Goal: Transaction & Acquisition: Book appointment/travel/reservation

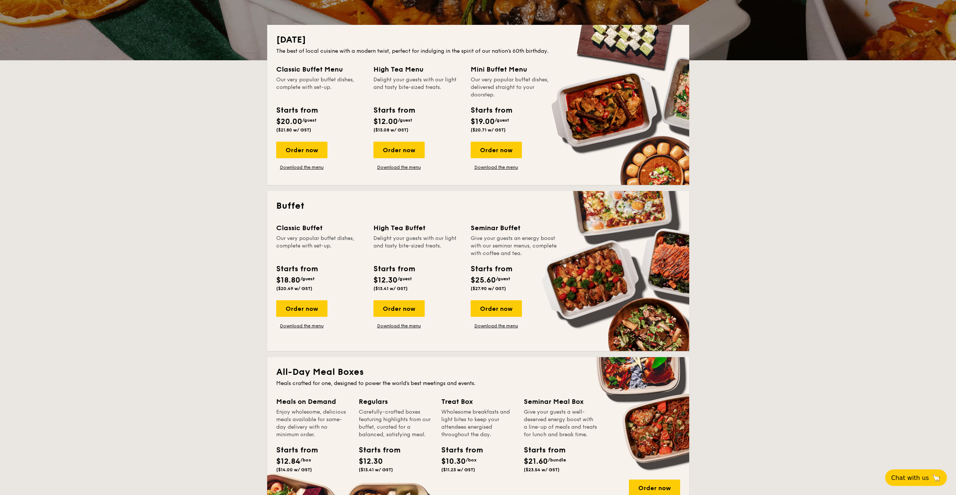
scroll to position [188, 0]
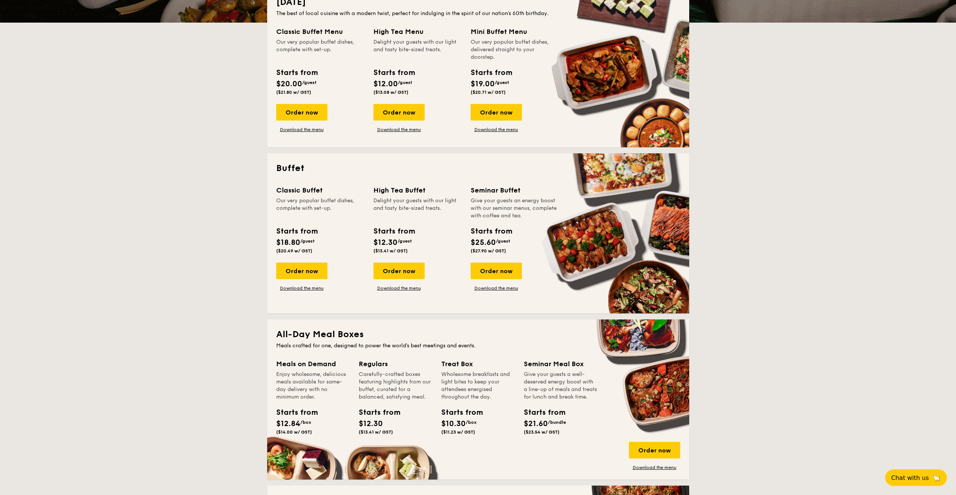
drag, startPoint x: 376, startPoint y: 240, endPoint x: 391, endPoint y: 241, distance: 14.7
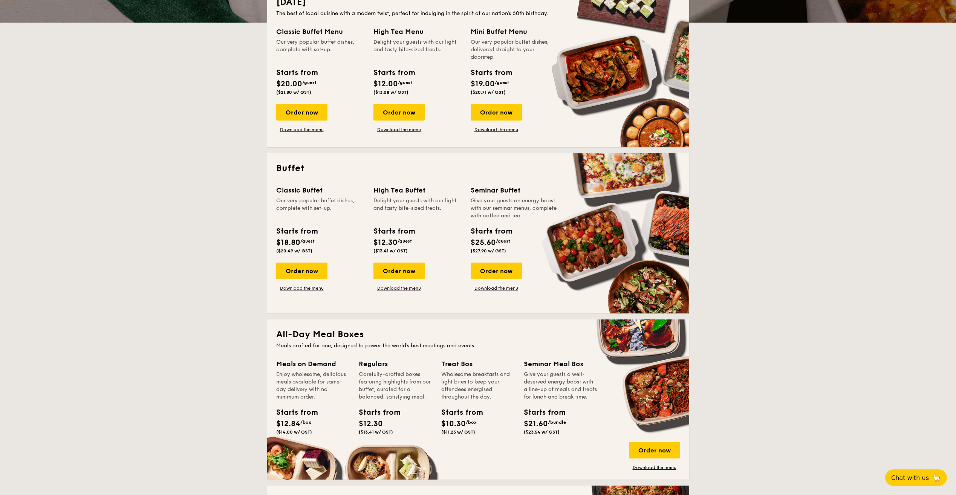
click at [391, 241] on span "$12.30" at bounding box center [386, 242] width 24 height 9
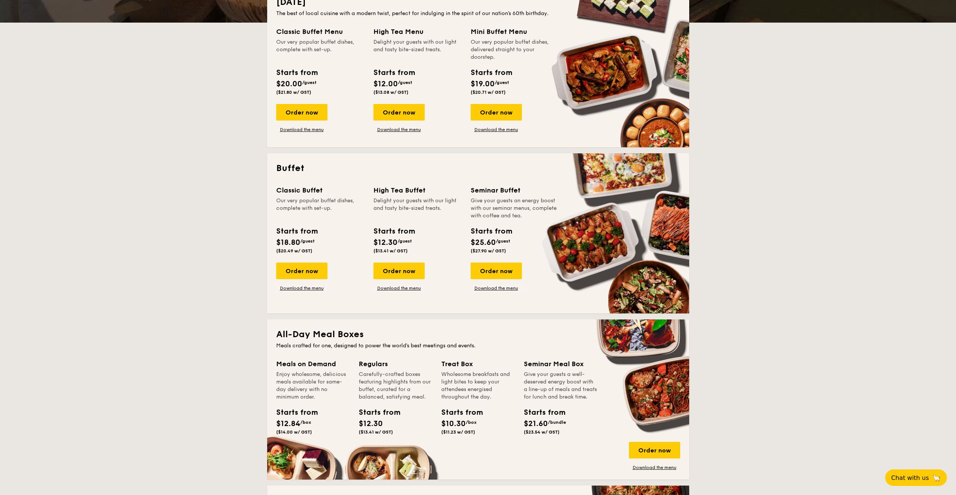
drag, startPoint x: 391, startPoint y: 241, endPoint x: 402, endPoint y: 299, distance: 59.1
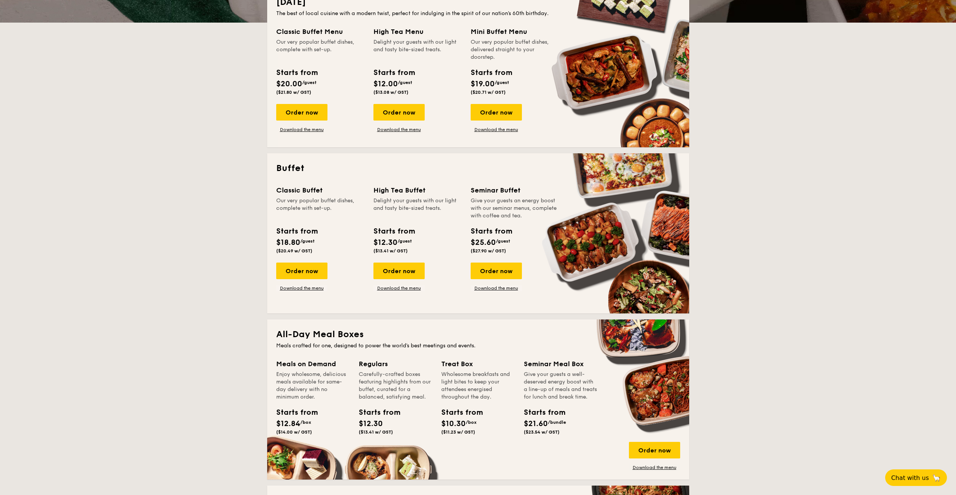
click at [402, 299] on div "Classic Buffet Our very popular buffet dishes, complete with set-up. Starts fro…" at bounding box center [478, 244] width 404 height 119
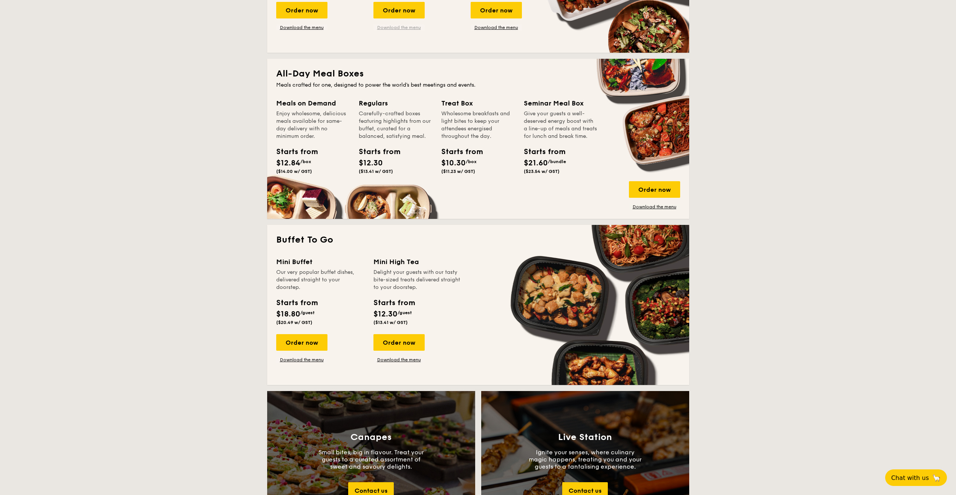
scroll to position [452, 0]
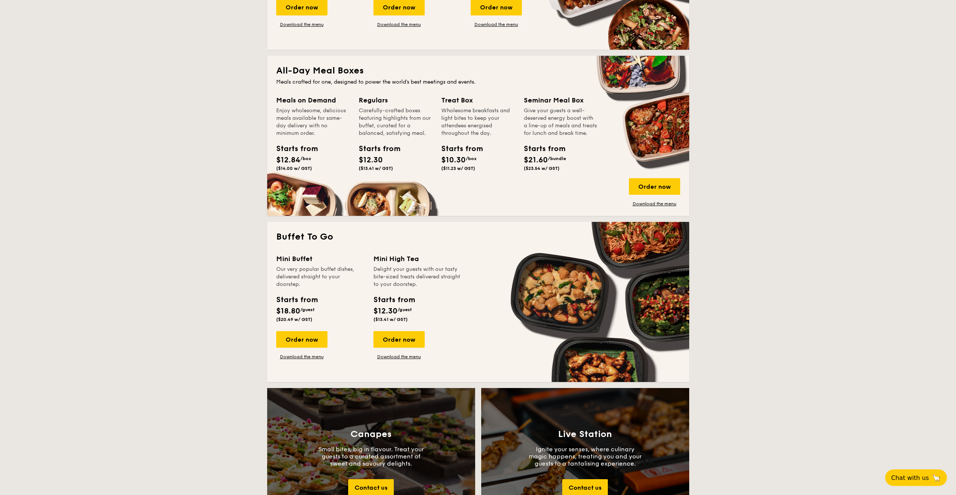
drag, startPoint x: 391, startPoint y: 259, endPoint x: 420, endPoint y: 261, distance: 29.1
click at [420, 261] on div "Mini High Tea" at bounding box center [418, 259] width 88 height 11
click at [408, 357] on link "Download the menu" at bounding box center [399, 357] width 51 height 6
click at [407, 335] on div "Order now" at bounding box center [399, 339] width 51 height 17
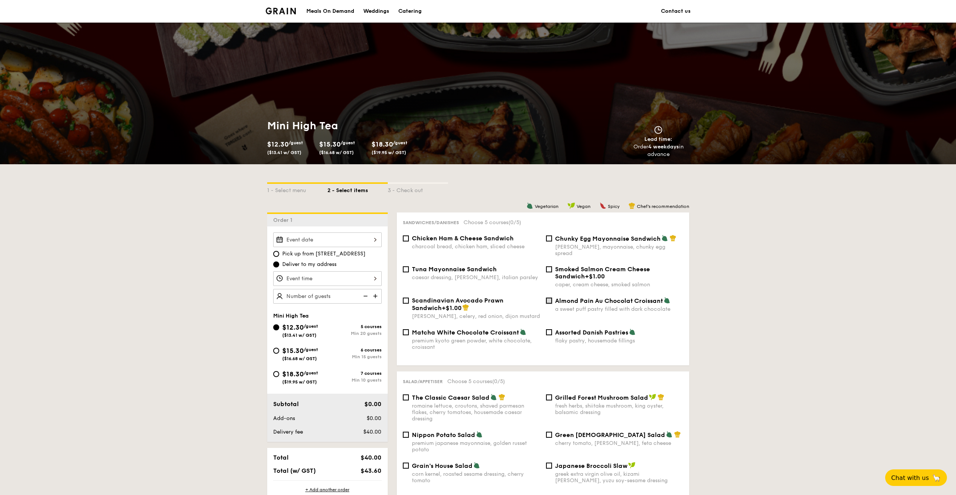
click at [551, 298] on input "Almond Pain Au Chocolat Croissant a sweet puff pastry filled with dark chocolate" at bounding box center [549, 301] width 6 height 6
checkbox input "true"
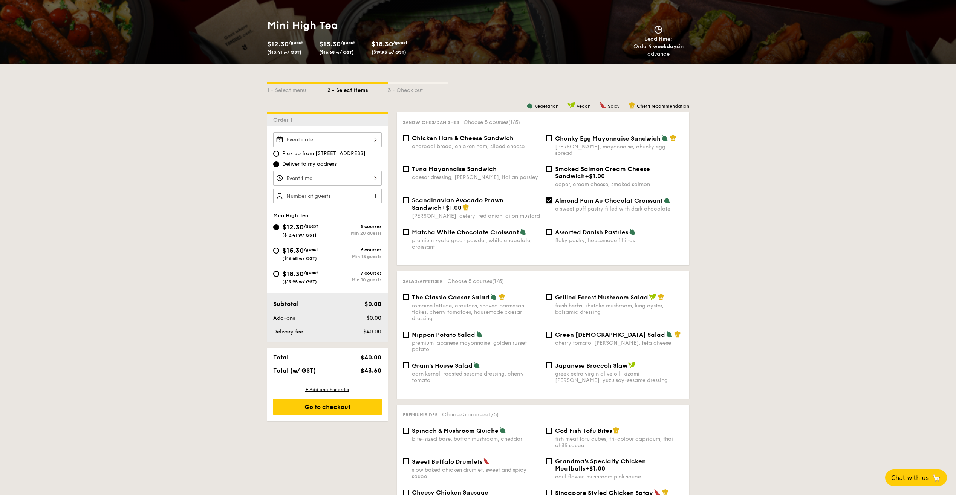
scroll to position [113, 0]
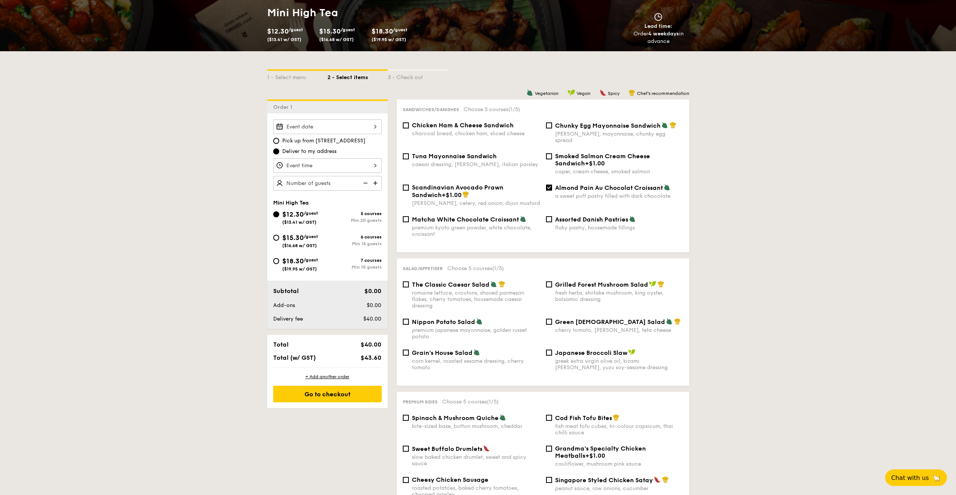
click at [427, 281] on span "The Classic Caesar Salad" at bounding box center [451, 284] width 78 height 7
click at [409, 282] on input "The Classic Caesar Salad romaine lettuce, croutons, shaved parmesan flakes, che…" at bounding box center [406, 285] width 6 height 6
checkbox input "true"
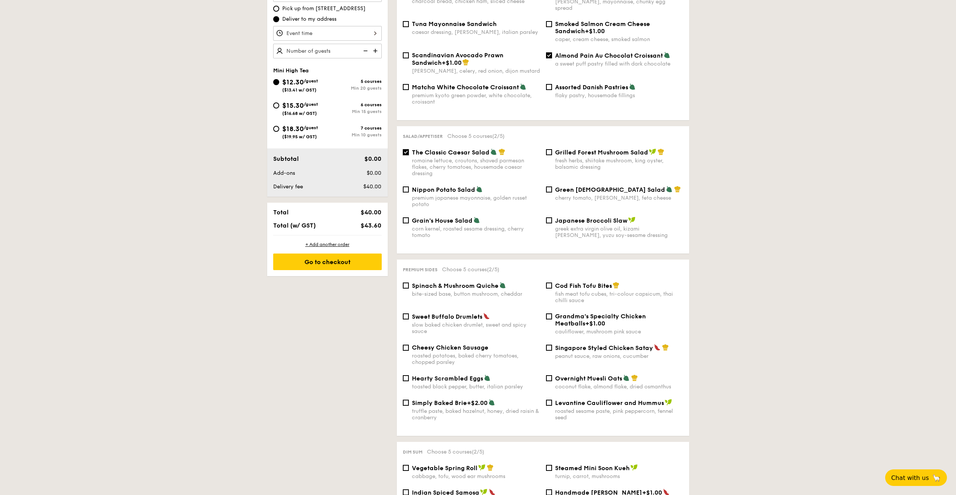
scroll to position [264, 0]
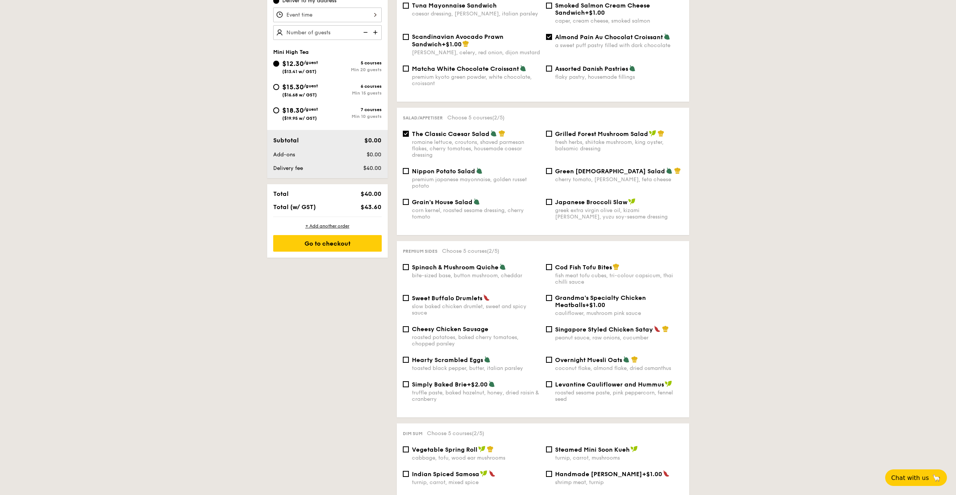
click at [441, 264] on span "Spinach & Mushroom Quiche" at bounding box center [455, 267] width 87 height 7
click at [409, 264] on input "Spinach & Mushroom Quiche bite-sized base, button mushroom, cheddar" at bounding box center [406, 267] width 6 height 6
checkbox input "true"
click at [570, 326] on span "Singapore Styled Chicken Satay" at bounding box center [604, 329] width 98 height 7
click at [552, 326] on input "Singapore Styled Chicken Satay peanut sauce, raw onions, cucumber" at bounding box center [549, 329] width 6 height 6
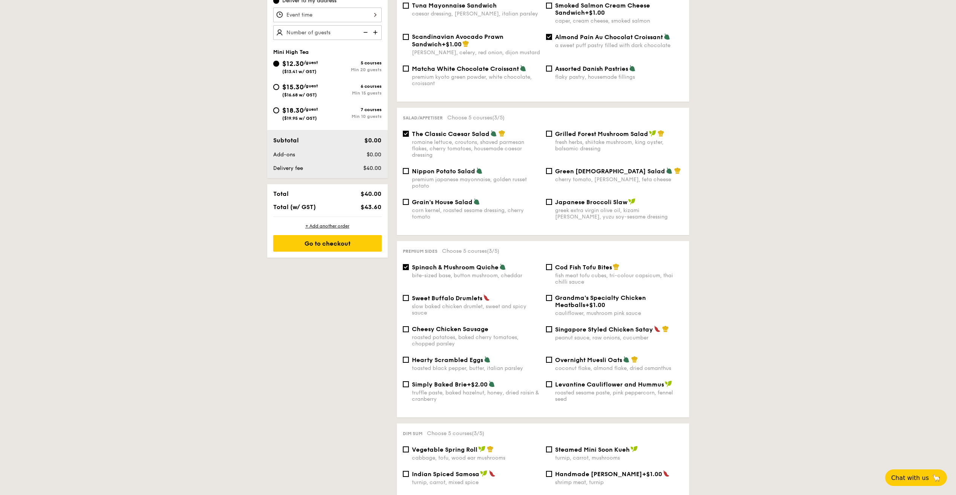
checkbox input "true"
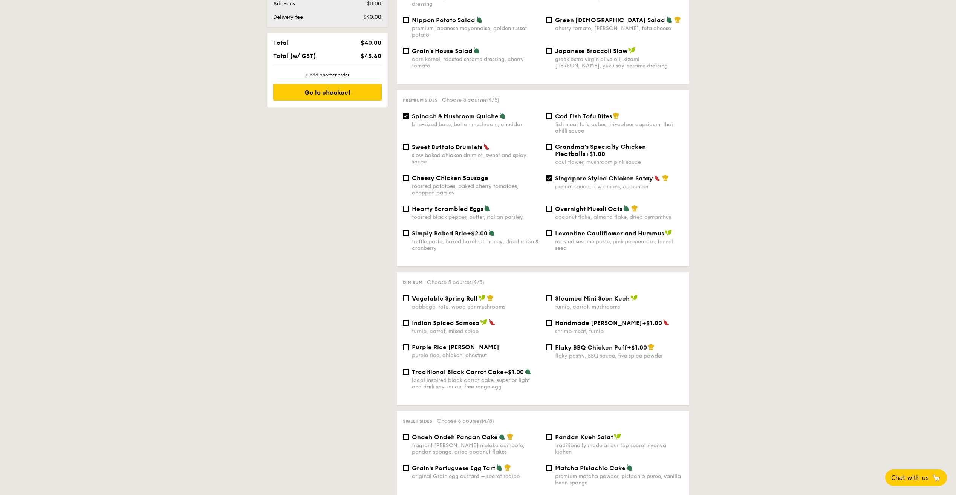
scroll to position [452, 0]
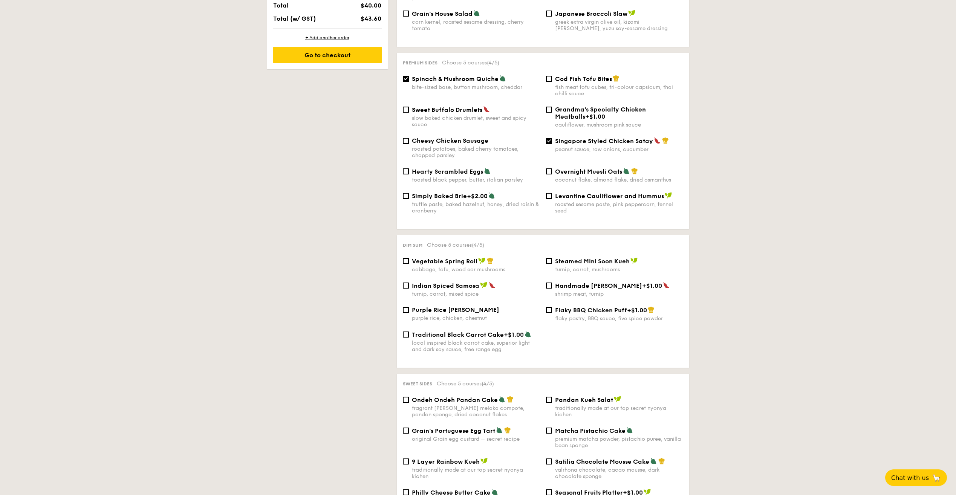
click at [448, 258] on span "Vegetable Spring Roll" at bounding box center [445, 261] width 66 height 7
click at [409, 258] on input "Vegetable Spring Roll cabbage, tofu, wood ear mushrooms" at bounding box center [406, 261] width 6 height 6
checkbox input "true"
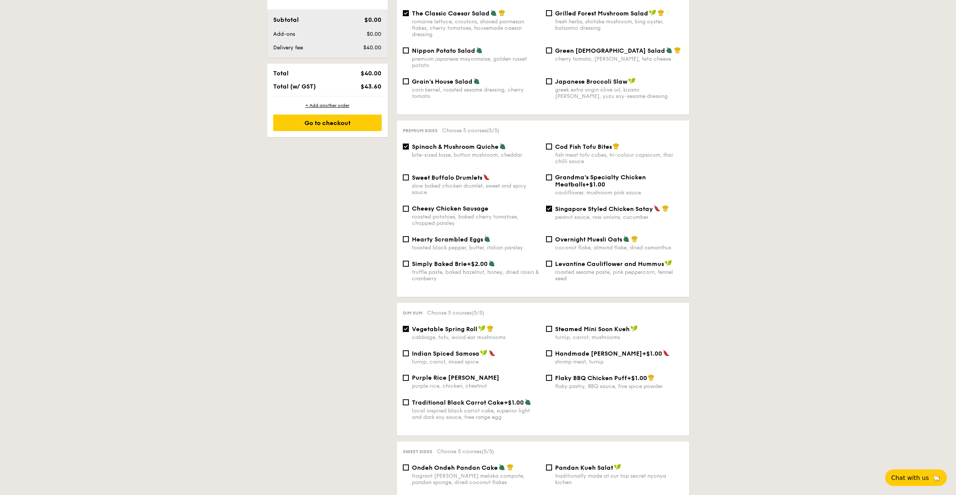
scroll to position [377, 0]
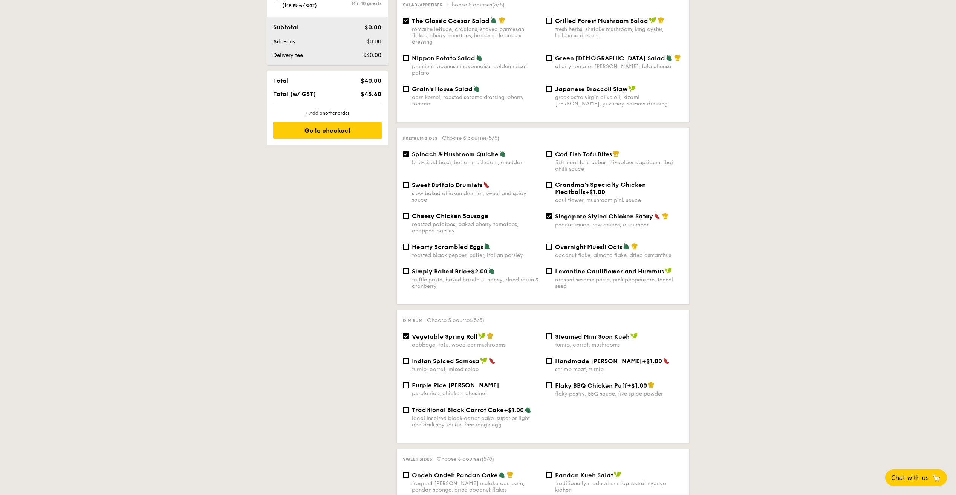
click at [468, 151] on span "Spinach & Mushroom Quiche" at bounding box center [455, 154] width 87 height 7
click at [409, 151] on input "Spinach & Mushroom Quiche bite-sized base, button mushroom, cheddar" at bounding box center [406, 154] width 6 height 6
checkbox input "false"
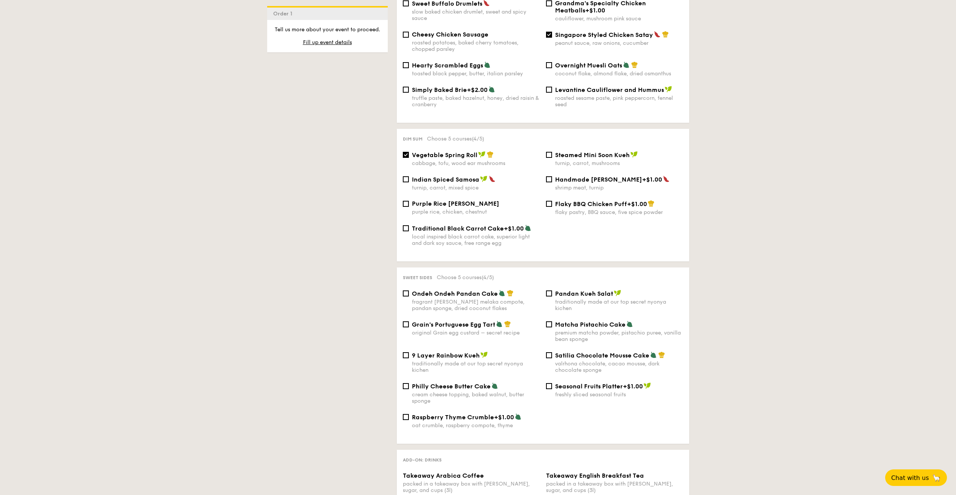
scroll to position [716, 0]
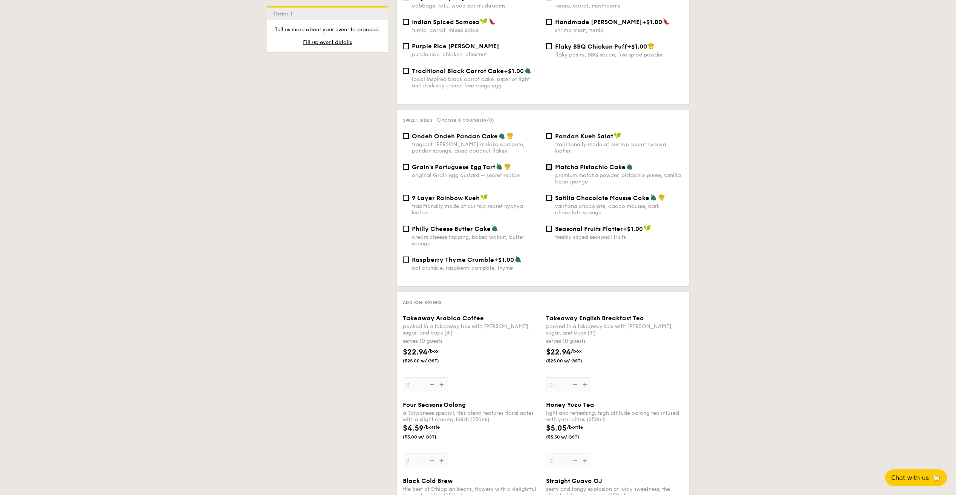
click at [550, 164] on input "Matcha Pistachio Cake premium matcha powder, pistachio puree, vanilla bean spon…" at bounding box center [549, 167] width 6 height 6
checkbox input "true"
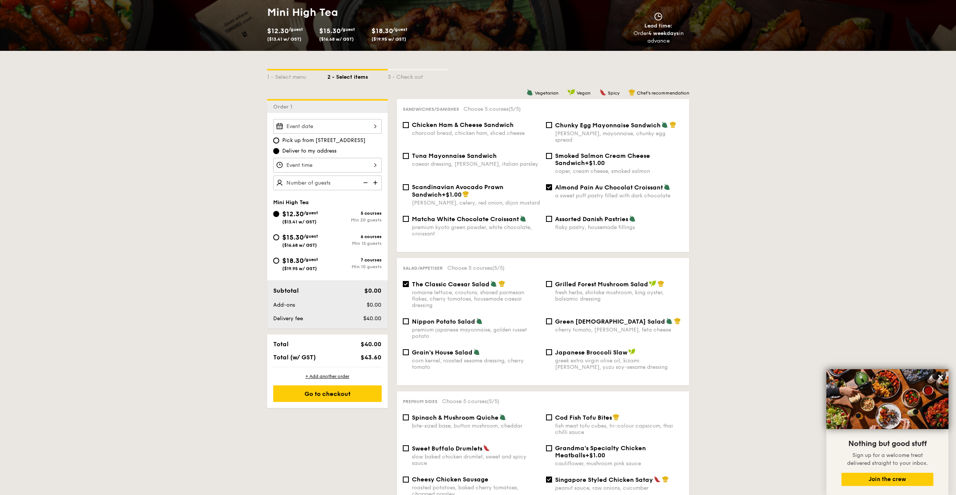
scroll to position [113, 0]
click at [279, 239] on input "$15.30 /guest ($16.68 w/ GST) 6 courses Min 15 guests" at bounding box center [276, 238] width 6 height 6
radio input "true"
checkbox input "false"
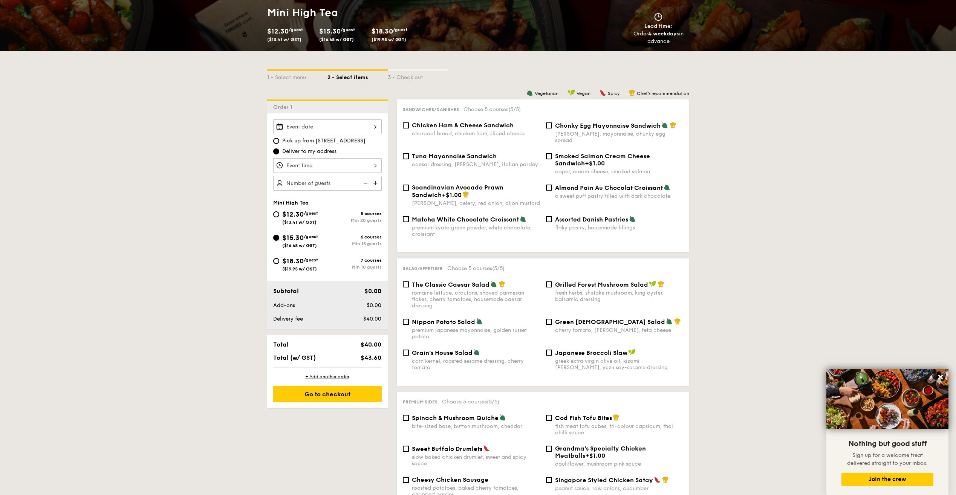
checkbox input "false"
click at [552, 185] on input "Almond Pain Au Chocolat Croissant a sweet puff pastry filled with dark chocolate" at bounding box center [549, 188] width 6 height 6
checkbox input "true"
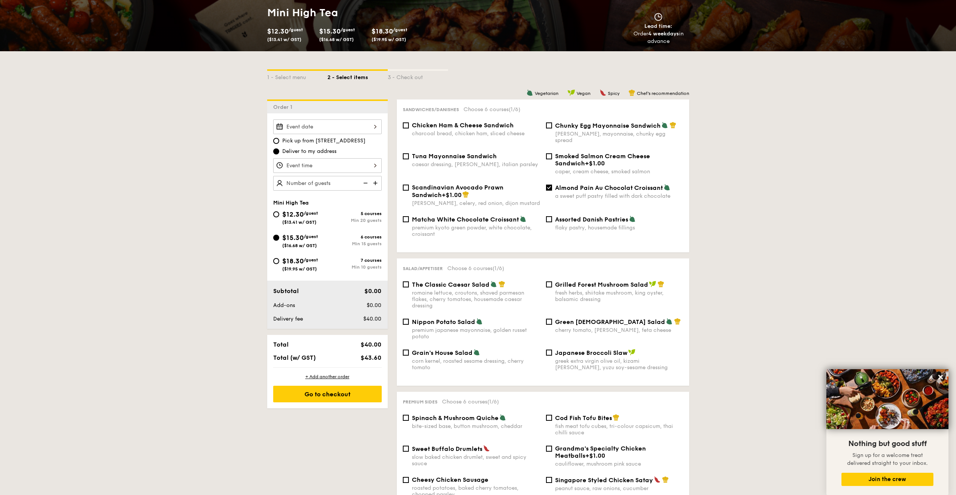
click at [425, 281] on span "The Classic Caesar Salad" at bounding box center [451, 284] width 78 height 7
click at [409, 282] on input "The Classic Caesar Salad romaine lettuce, croutons, shaved parmesan flakes, che…" at bounding box center [406, 285] width 6 height 6
checkbox input "true"
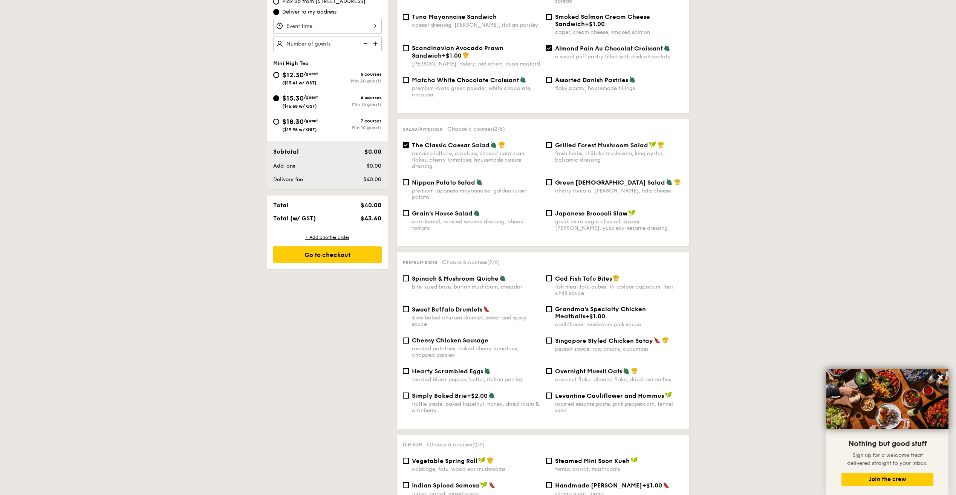
scroll to position [302, 0]
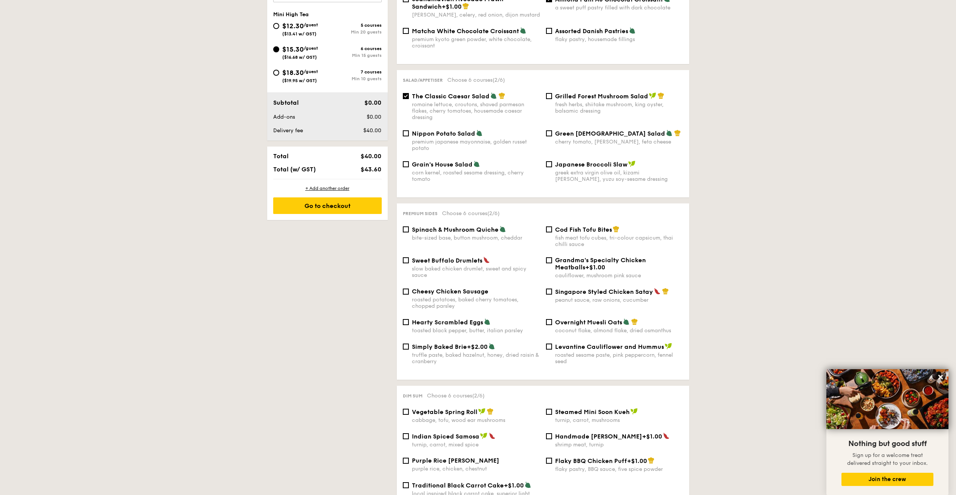
click at [461, 226] on span "Spinach & Mushroom Quiche" at bounding box center [455, 229] width 87 height 7
click at [409, 227] on input "Spinach & Mushroom Quiche bite-sized base, button mushroom, cheddar" at bounding box center [406, 230] width 6 height 6
checkbox input "true"
click at [568, 288] on span "Singapore Styled Chicken Satay" at bounding box center [604, 291] width 98 height 7
click at [552, 289] on input "Singapore Styled Chicken Satay peanut sauce, raw onions, cucumber" at bounding box center [549, 292] width 6 height 6
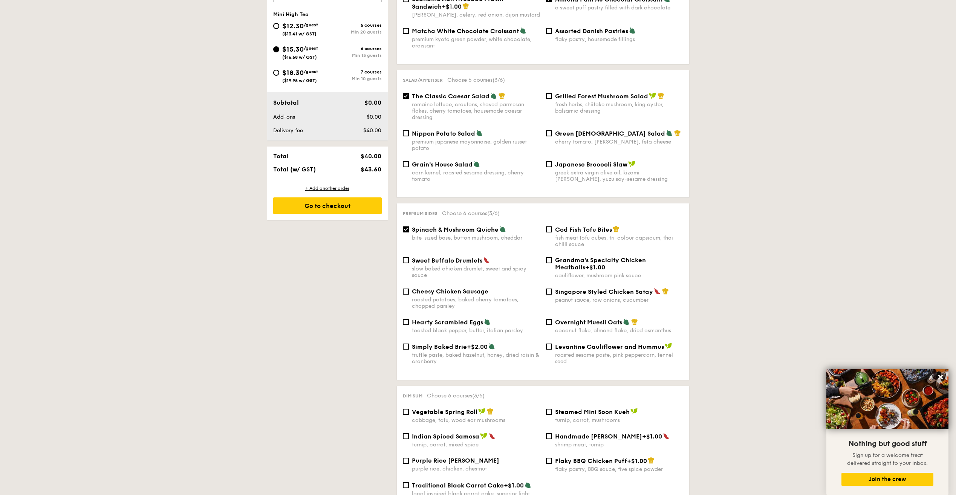
checkbox input "true"
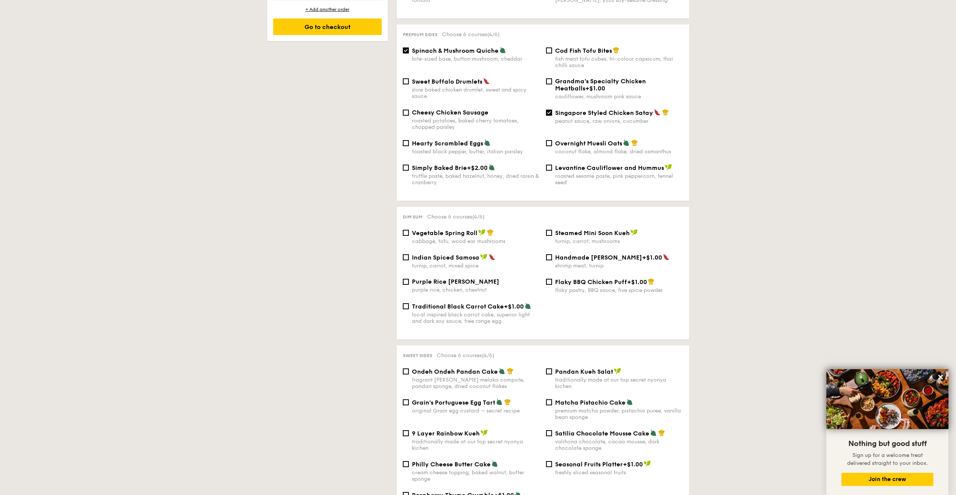
scroll to position [490, 0]
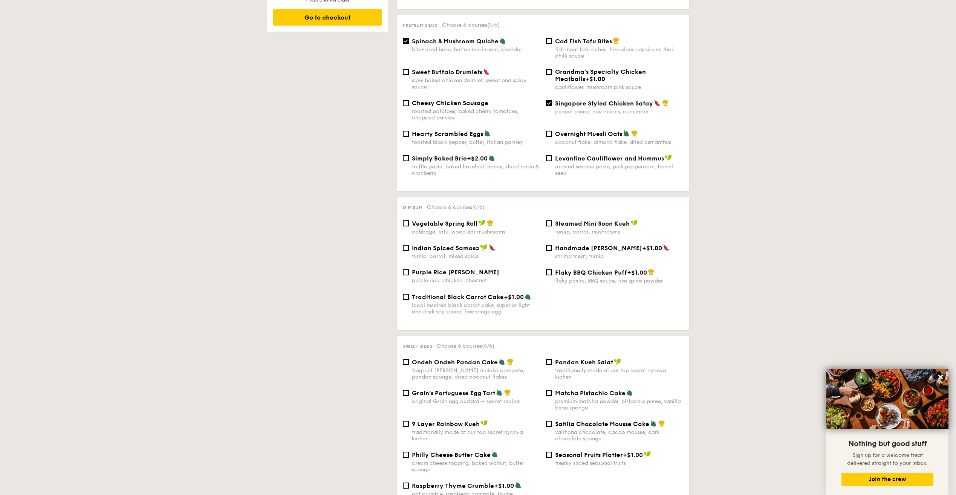
click at [438, 220] on span "Vegetable Spring Roll" at bounding box center [445, 223] width 66 height 7
click at [409, 221] on input "Vegetable Spring Roll cabbage, tofu, wood ear mushrooms" at bounding box center [406, 224] width 6 height 6
checkbox input "true"
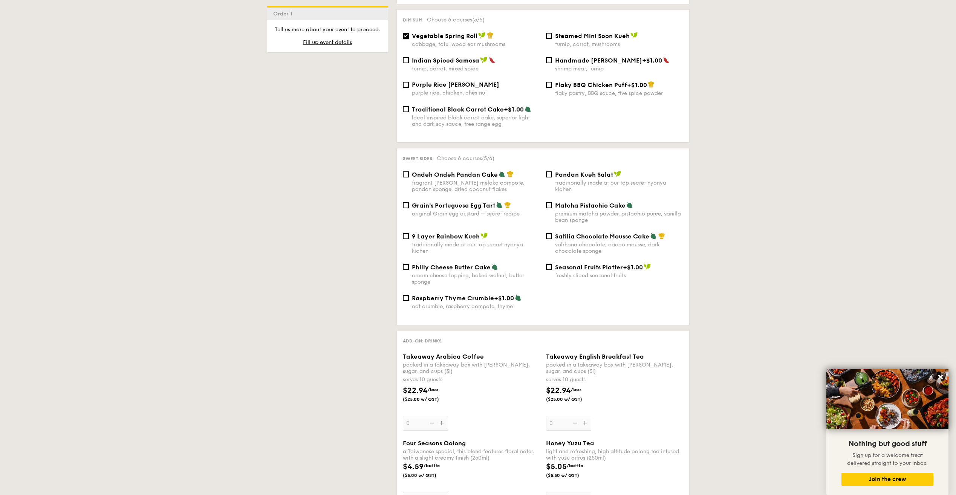
scroll to position [678, 0]
click at [585, 179] on div "traditionally made at our top secret nyonya kichen" at bounding box center [619, 185] width 128 height 13
click at [552, 173] on input "Pandan Kueh Salat traditionally made at our top secret nyonya kichen" at bounding box center [549, 174] width 6 height 6
checkbox input "true"
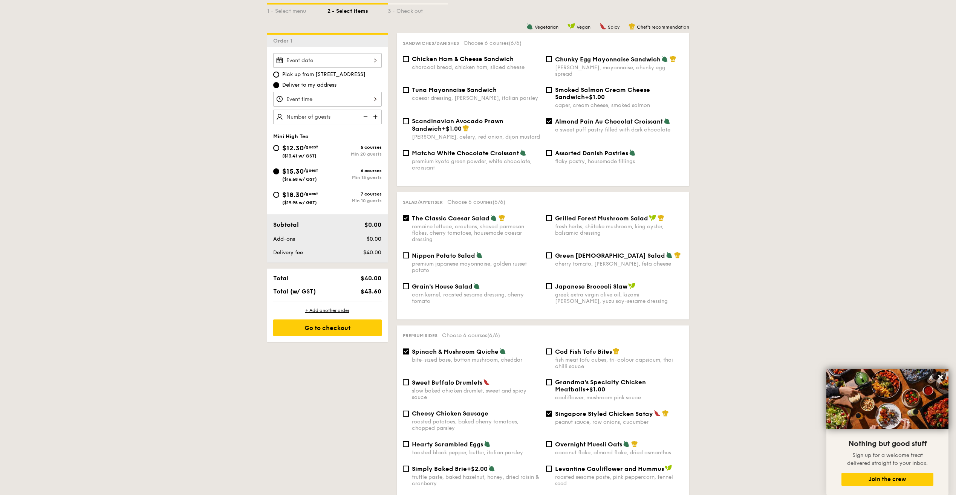
scroll to position [75, 0]
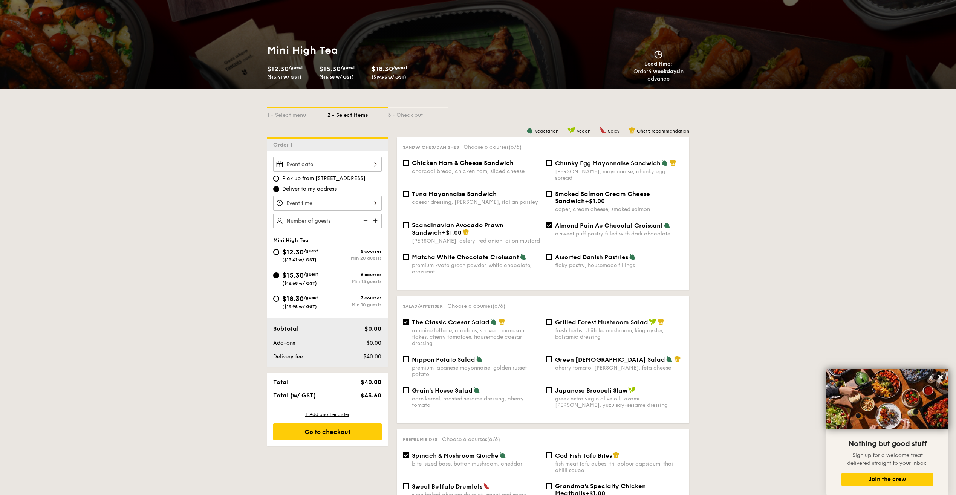
click at [346, 168] on div at bounding box center [327, 164] width 109 height 15
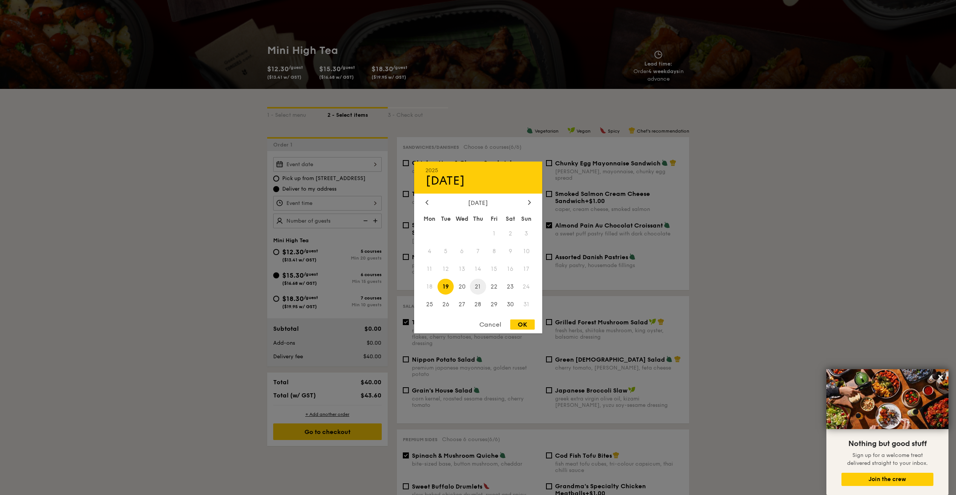
click at [481, 285] on span "21" at bounding box center [478, 287] width 16 height 16
click at [337, 203] on div at bounding box center [478, 247] width 956 height 495
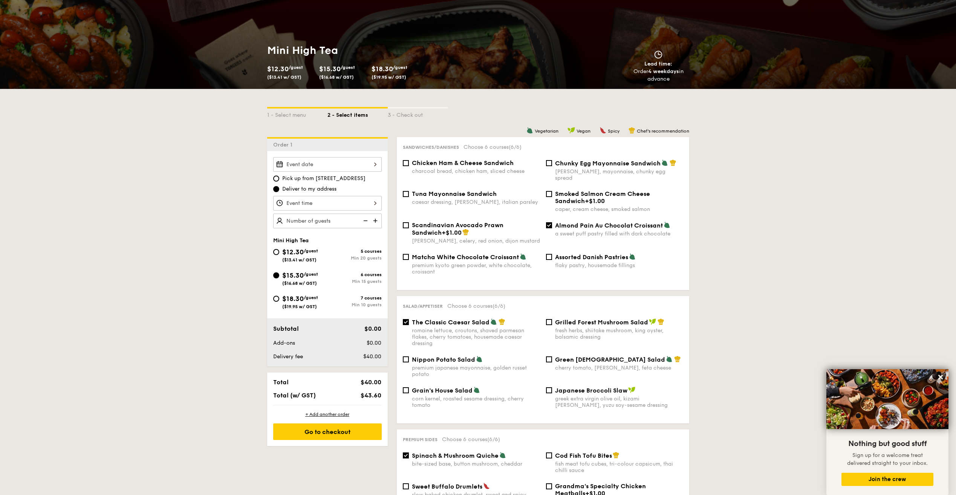
click at [366, 201] on div "12 1 2 3 4 5 6 7 8 9 10 11 00 15 30 45 am pm Cancel OK" at bounding box center [327, 203] width 109 height 15
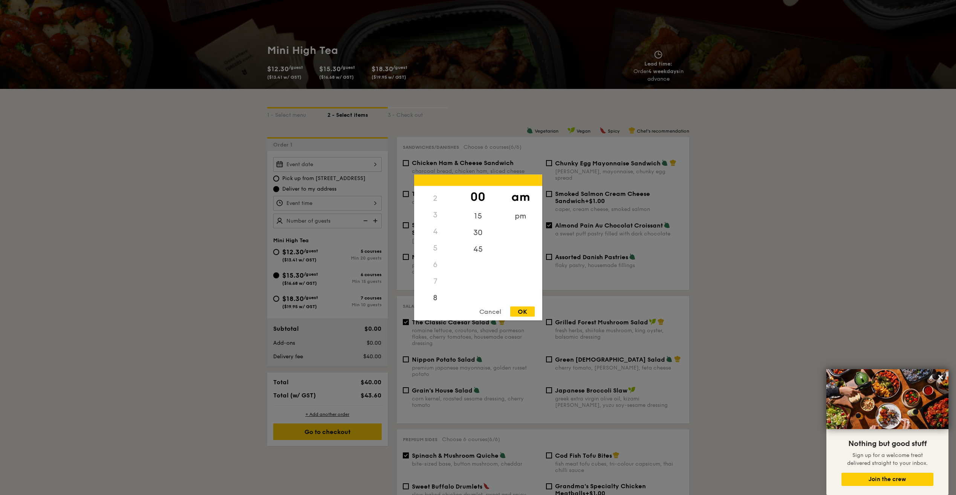
scroll to position [29, 0]
click at [435, 214] on div "3" at bounding box center [435, 215] width 43 height 17
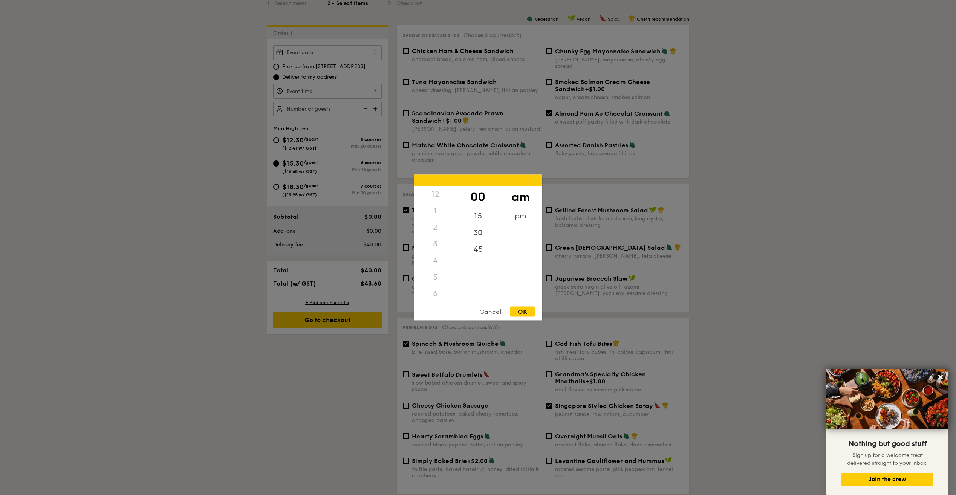
scroll to position [226, 0]
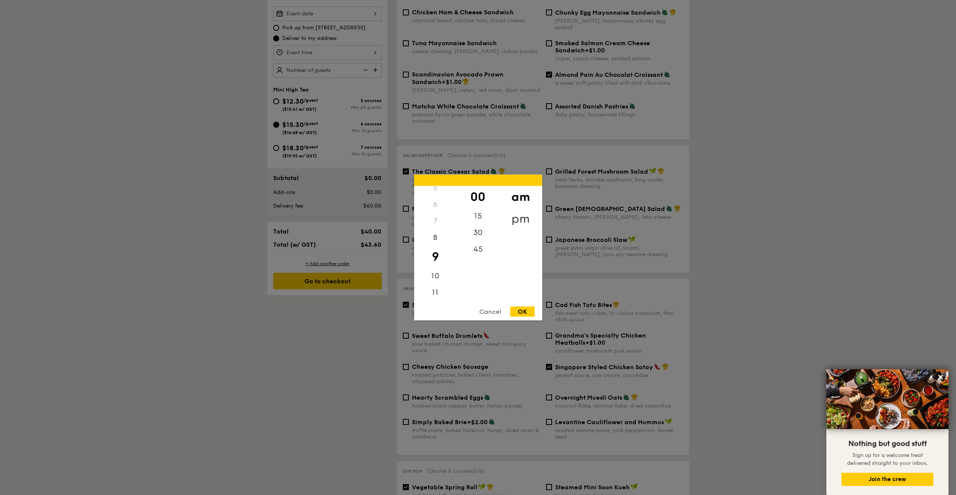
click at [513, 217] on div "pm" at bounding box center [520, 219] width 43 height 22
click at [434, 242] on div "3" at bounding box center [435, 247] width 43 height 22
click at [525, 311] on div "OK" at bounding box center [522, 312] width 25 height 10
type input "3:00PM"
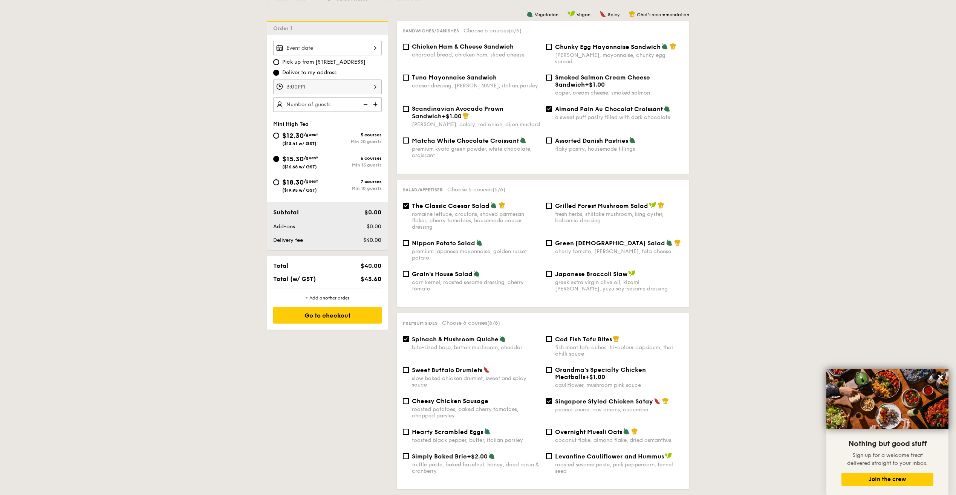
scroll to position [151, 0]
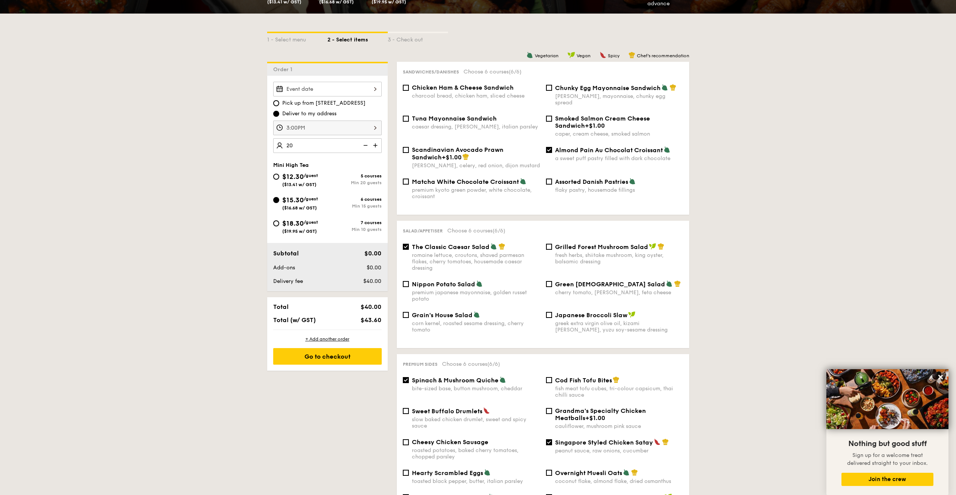
type input "20 guests"
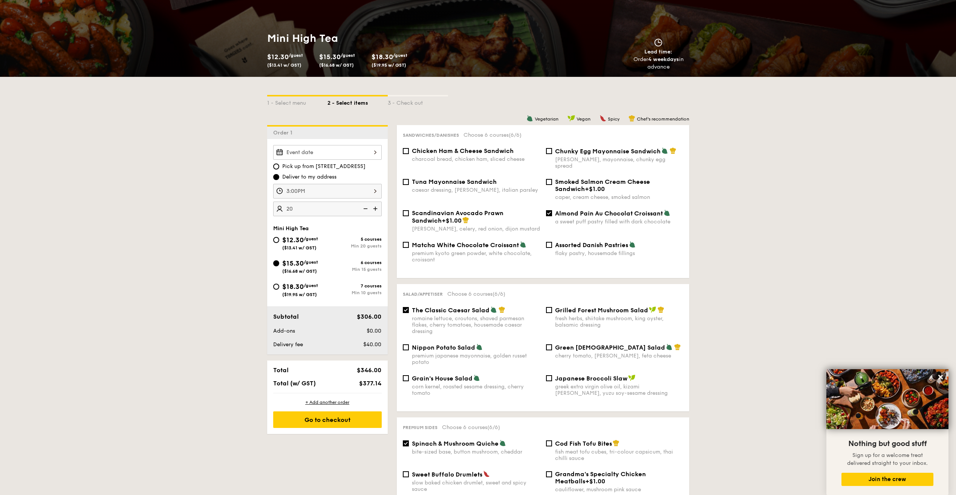
scroll to position [0, 0]
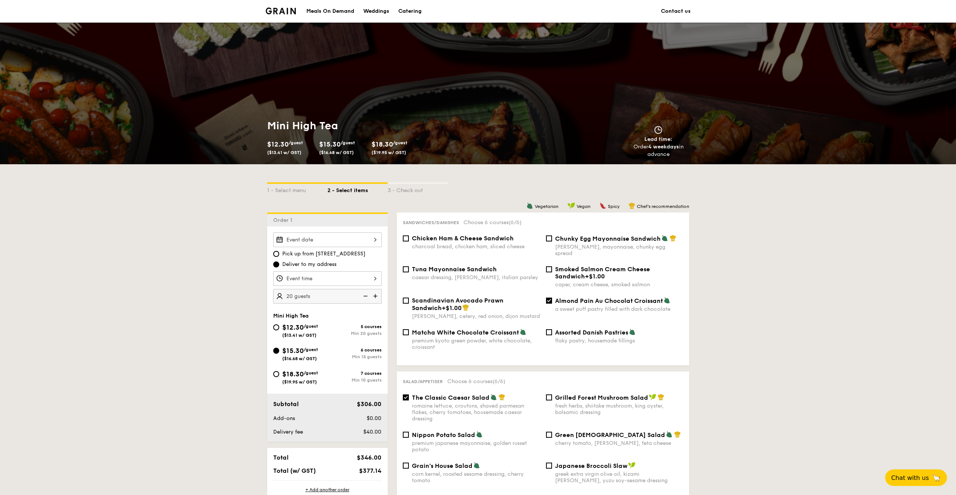
click at [551, 298] on input "Almond Pain Au Chocolat Croissant a sweet puff pastry filled with dark chocolate" at bounding box center [549, 301] width 6 height 6
click at [552, 297] on div "Almond Pain Au Chocolat Croissant a sweet puff pastry filled with dark chocolate" at bounding box center [614, 304] width 143 height 15
click at [549, 298] on input "Almond Pain Au Chocolat Croissant a sweet puff pastry filled with dark chocolate" at bounding box center [549, 301] width 6 height 6
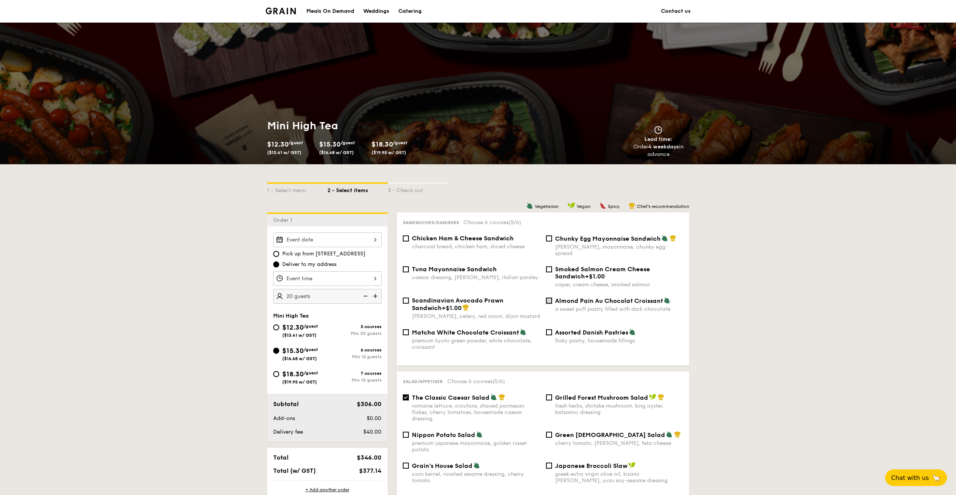
checkbox input "true"
click at [595, 238] on span "Chunky Egg Mayonnaise Sandwich" at bounding box center [608, 238] width 106 height 7
click at [552, 238] on input "Chunky Egg Mayonnaise Sandwich dijon mustard, mayonnaise, chunky egg spread" at bounding box center [549, 239] width 6 height 6
checkbox input "true"
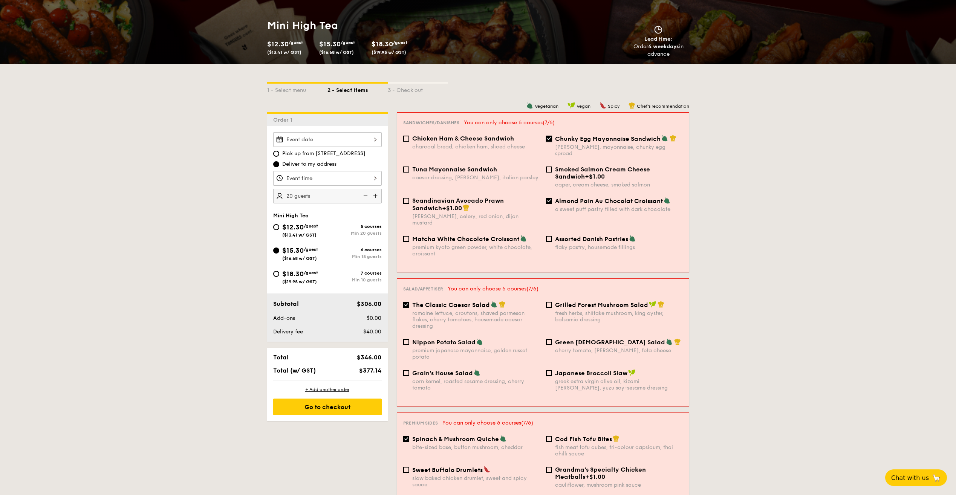
scroll to position [75, 0]
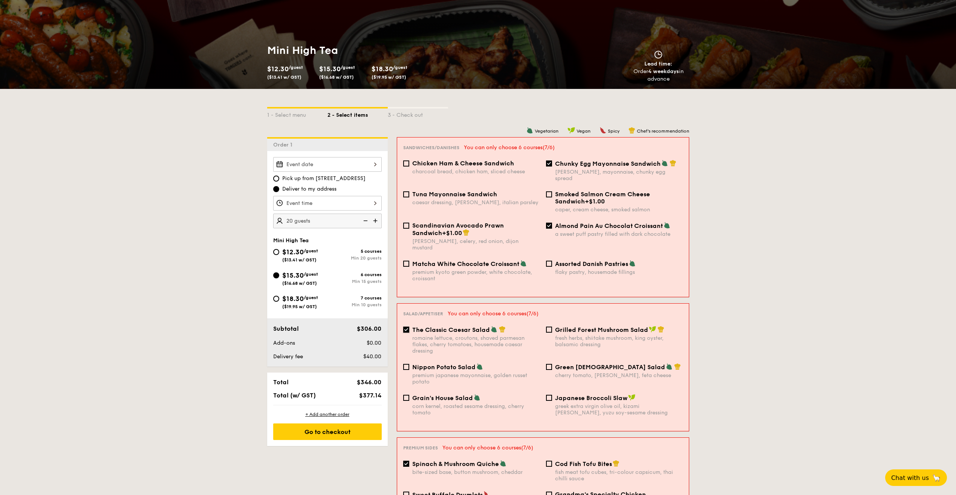
click at [406, 327] on input "The Classic Caesar Salad romaine lettuce, croutons, shaved parmesan flakes, che…" at bounding box center [406, 330] width 6 height 6
checkbox input "false"
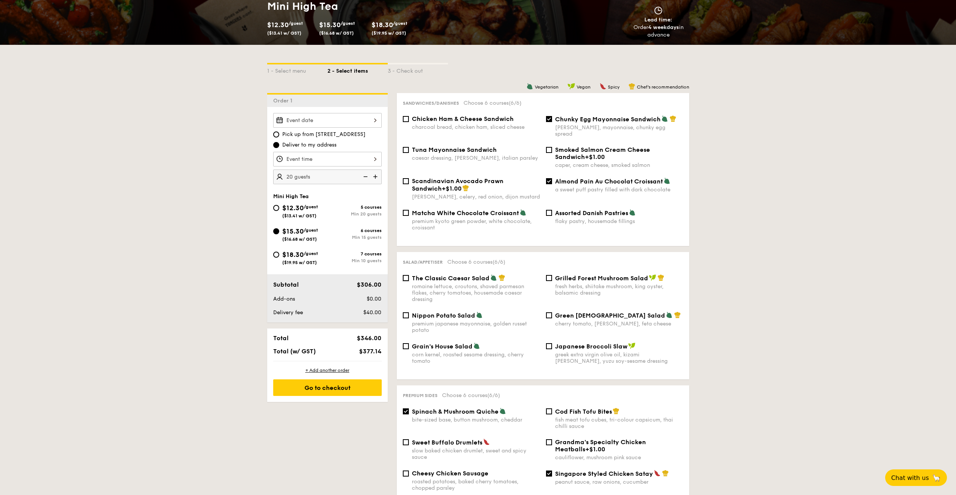
scroll to position [264, 0]
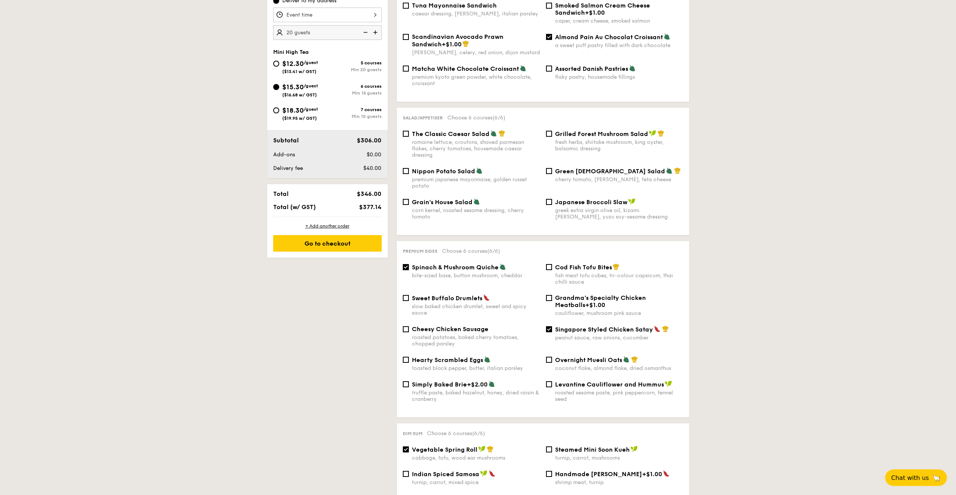
click at [406, 264] on input "Spinach & Mushroom Quiche bite-sized base, button mushroom, cheddar" at bounding box center [406, 267] width 6 height 6
checkbox input "false"
click at [547, 326] on input "Singapore Styled Chicken Satay peanut sauce, raw onions, cucumber" at bounding box center [549, 329] width 6 height 6
checkbox input "false"
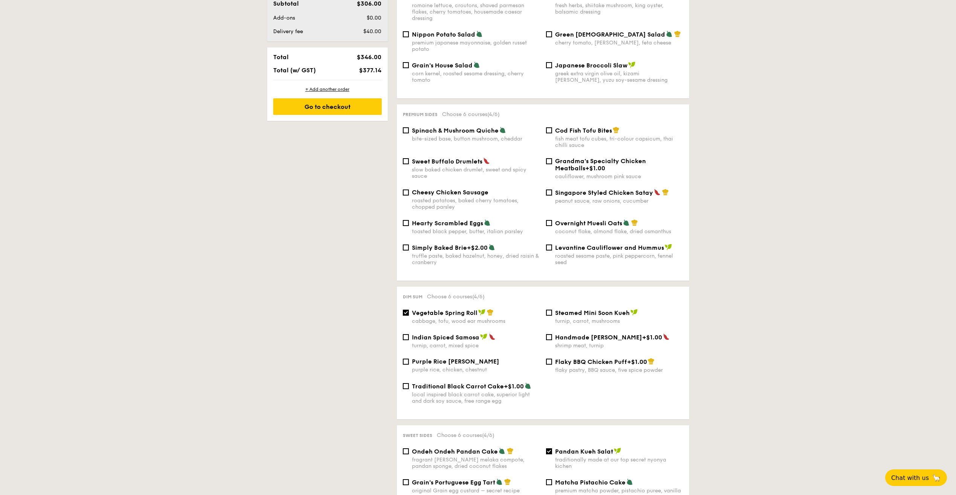
scroll to position [415, 0]
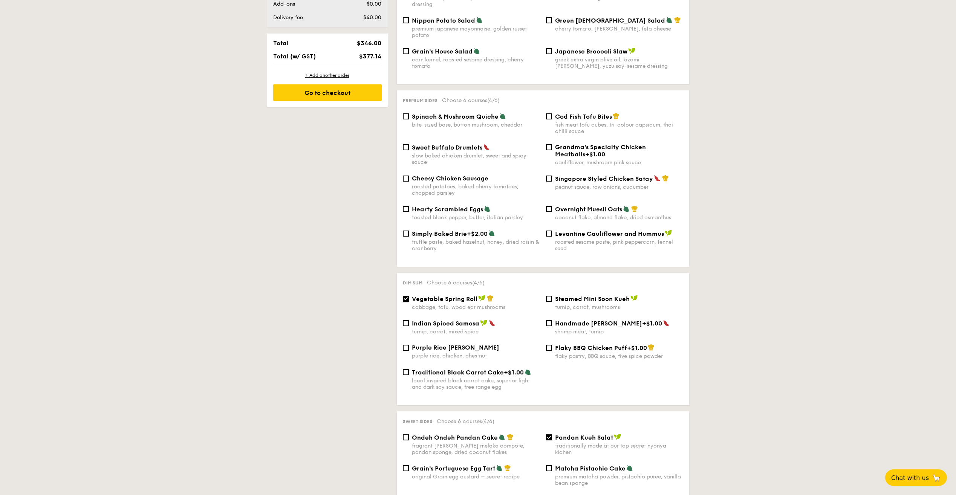
click at [406, 296] on input "Vegetable Spring Roll cabbage, tofu, wood ear mushrooms" at bounding box center [406, 299] width 6 height 6
checkbox input "false"
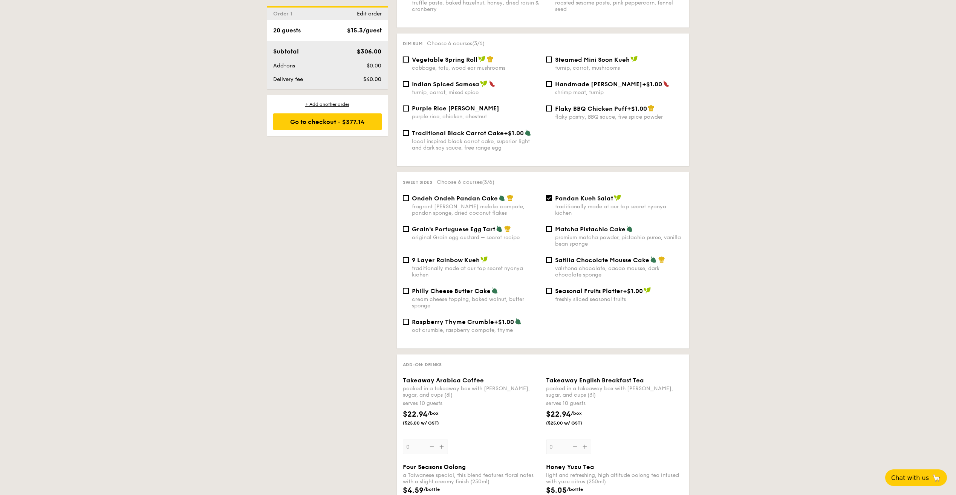
scroll to position [641, 0]
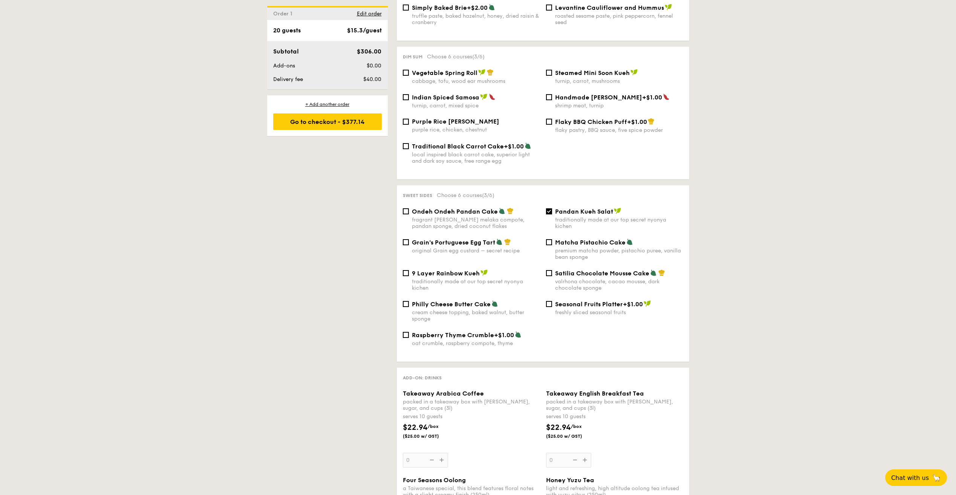
click at [550, 208] on input "Pandan Kueh Salat traditionally made at our top secret nyonya kichen" at bounding box center [549, 211] width 6 height 6
checkbox input "false"
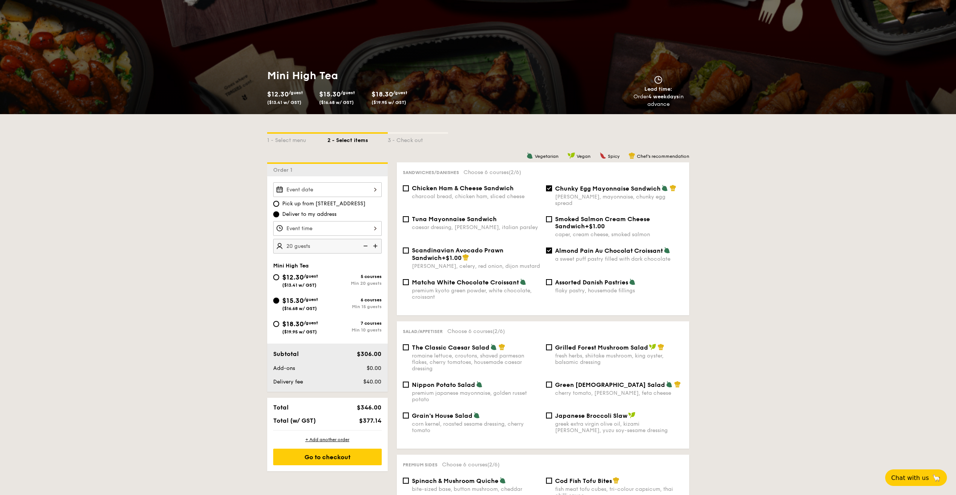
scroll to position [151, 0]
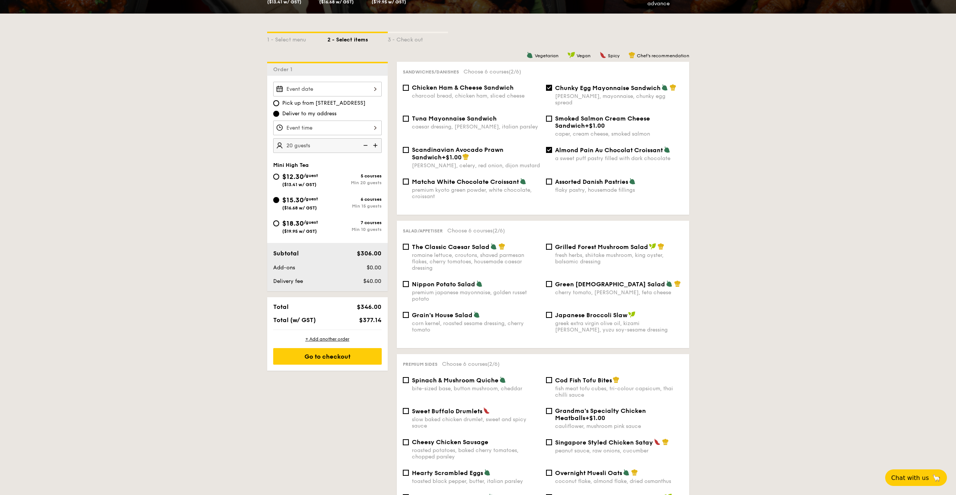
click at [582, 243] on span "Grilled Forest Mushroom Salad" at bounding box center [601, 246] width 93 height 7
click at [552, 244] on input "Grilled Forest Mushroom Salad fresh herbs, shiitake mushroom, king oyster, bals…" at bounding box center [549, 247] width 6 height 6
checkbox input "true"
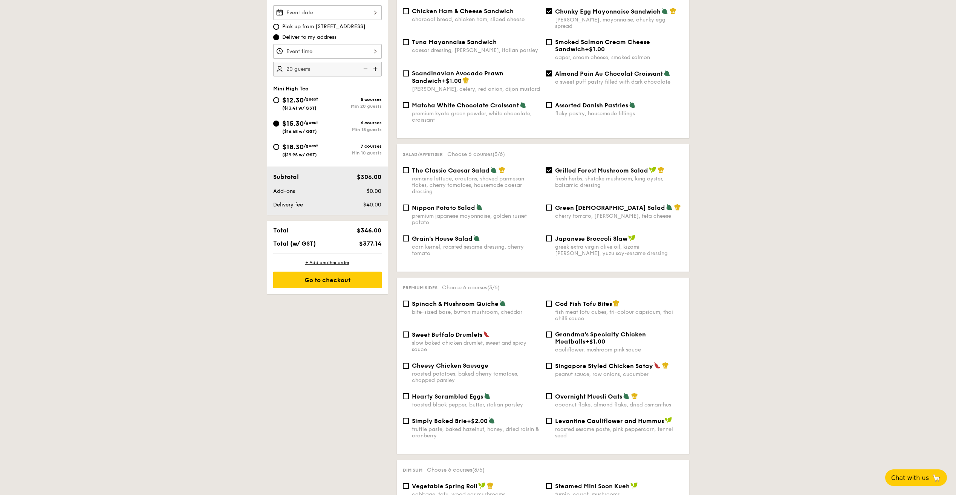
scroll to position [264, 0]
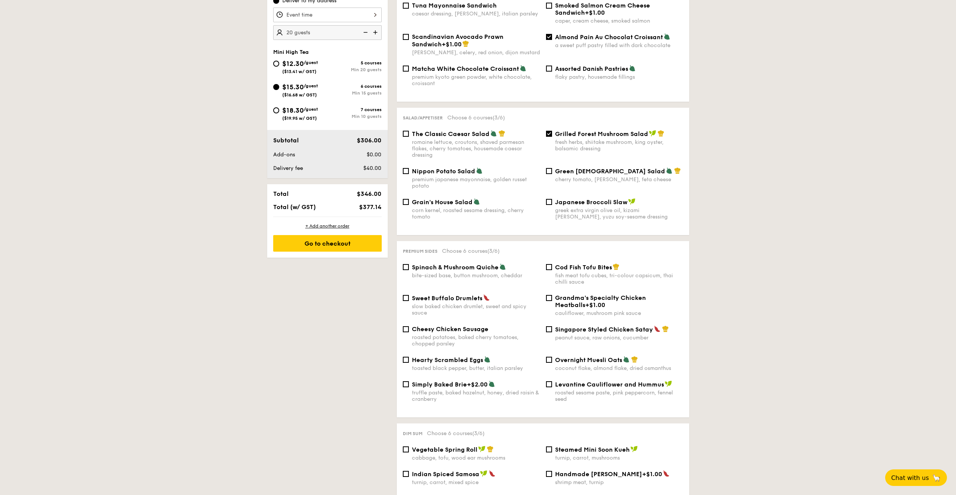
click at [467, 264] on span "Spinach & Mushroom Quiche" at bounding box center [455, 267] width 87 height 7
click at [409, 264] on input "Spinach & Mushroom Quiche bite-sized base, button mushroom, cheddar" at bounding box center [406, 267] width 6 height 6
checkbox input "true"
click at [553, 326] on div "Singapore Styled Chicken Satay peanut sauce, raw onions, cucumber" at bounding box center [614, 333] width 143 height 15
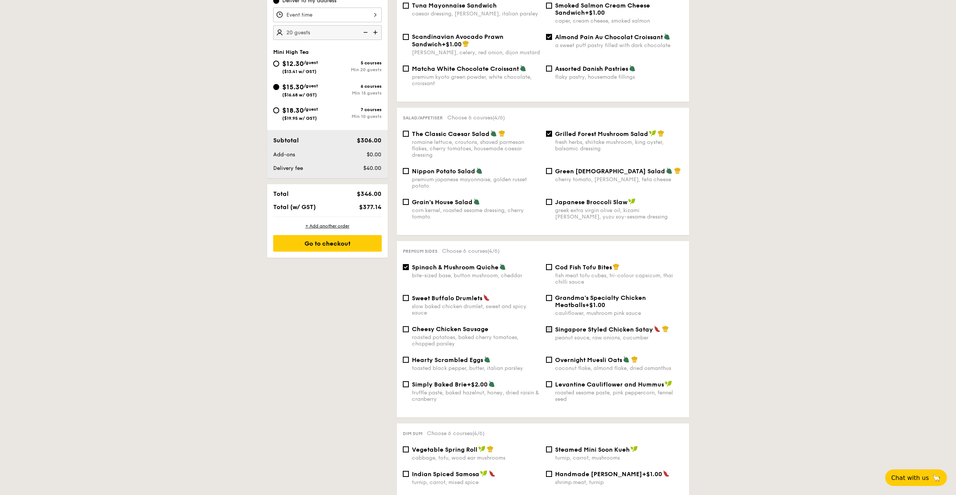
click at [550, 326] on input "Singapore Styled Chicken Satay peanut sauce, raw onions, cucumber" at bounding box center [549, 329] width 6 height 6
checkbox input "true"
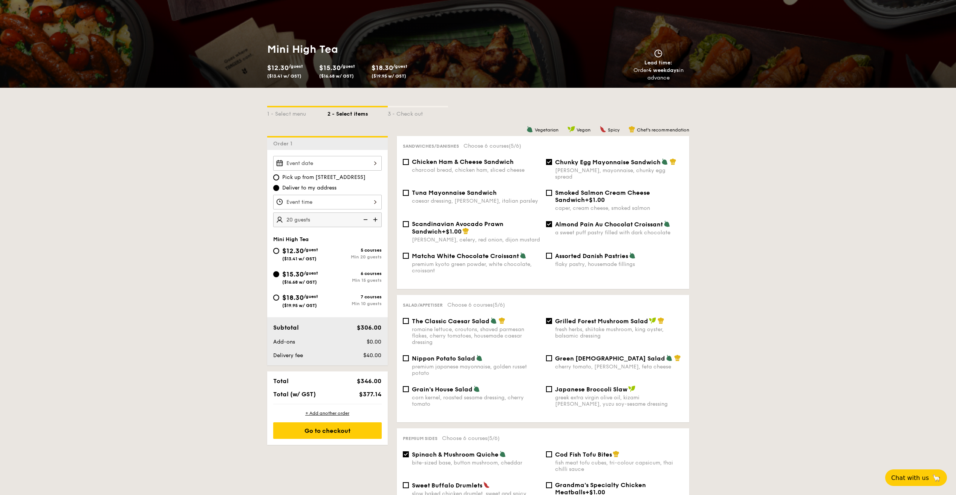
scroll to position [75, 0]
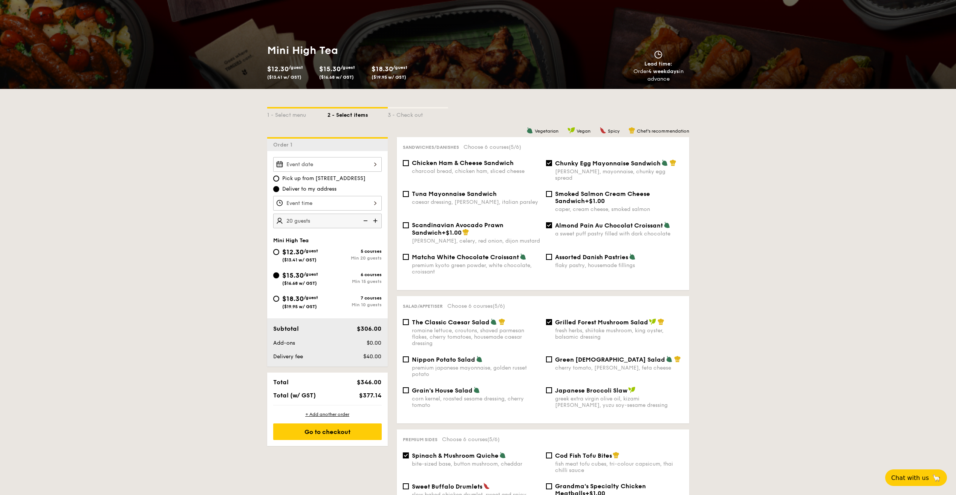
click at [550, 312] on div "Salad/Appetiser Choose 6 courses (5/6) The Classic Caesar Salad romaine lettuce…" at bounding box center [543, 359] width 292 height 127
click at [548, 319] on input "Grilled Forest Mushroom Salad fresh herbs, shiitake mushroom, king oyster, bals…" at bounding box center [549, 322] width 6 height 6
checkbox input "false"
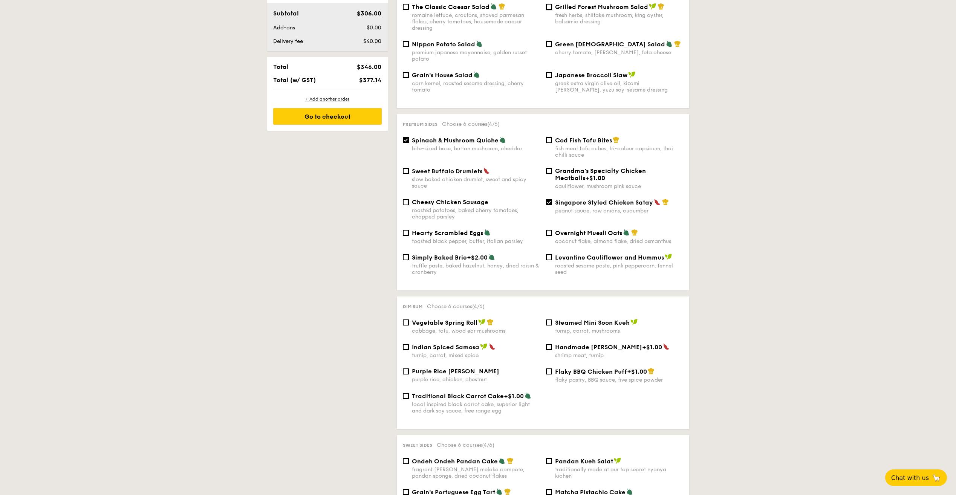
scroll to position [452, 0]
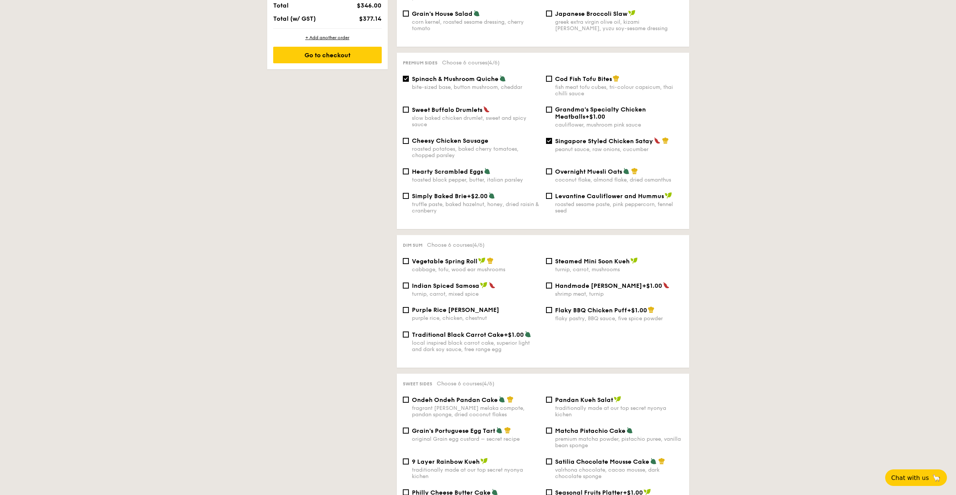
click at [413, 258] on span "Vegetable Spring Roll" at bounding box center [445, 261] width 66 height 7
click at [409, 258] on input "Vegetable Spring Roll cabbage, tofu, wood ear mushrooms" at bounding box center [406, 261] width 6 height 6
checkbox input "true"
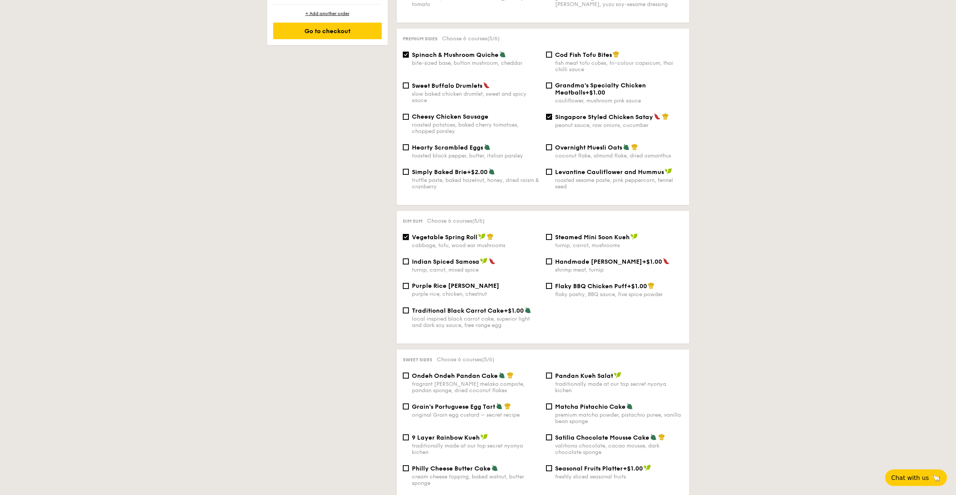
scroll to position [490, 0]
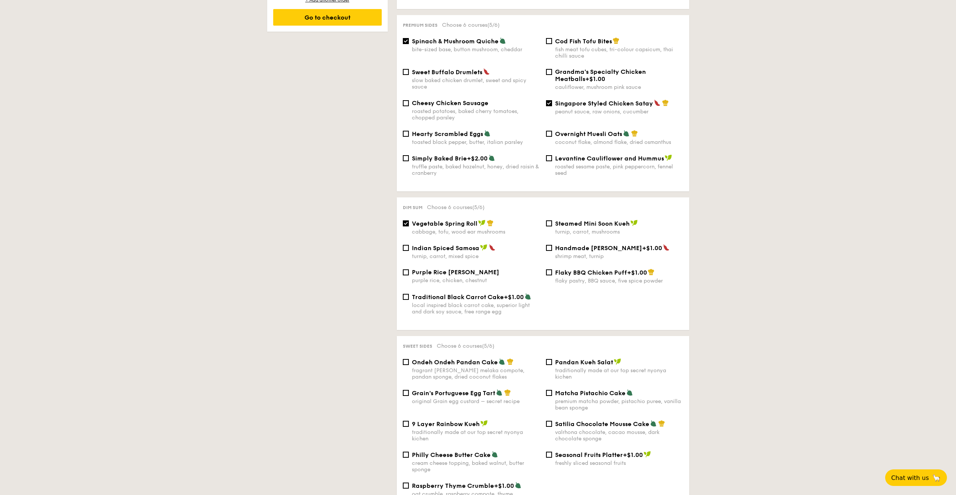
click at [590, 220] on span "Steamed Mini Soon Kueh" at bounding box center [592, 223] width 75 height 7
click at [552, 221] on input "Steamed Mini Soon Kueh turnip, carrot, mushrooms" at bounding box center [549, 224] width 6 height 6
checkbox input "true"
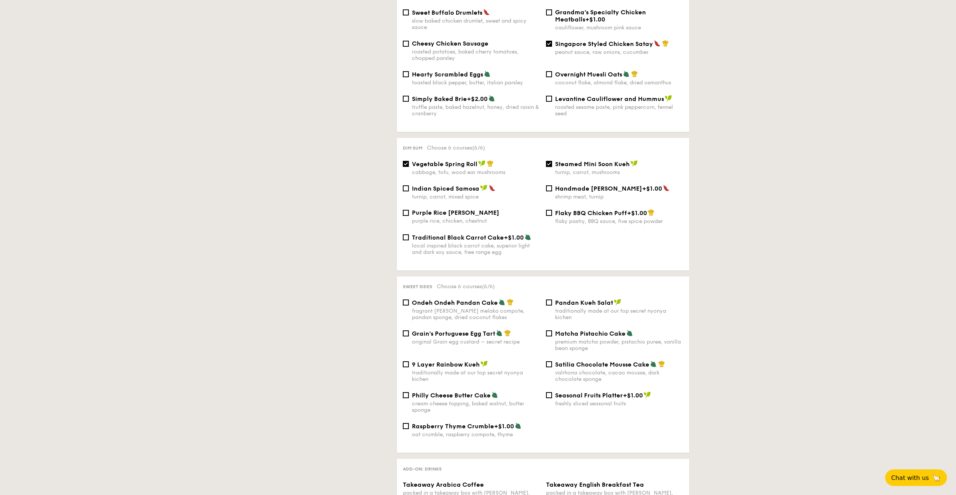
scroll to position [565, 0]
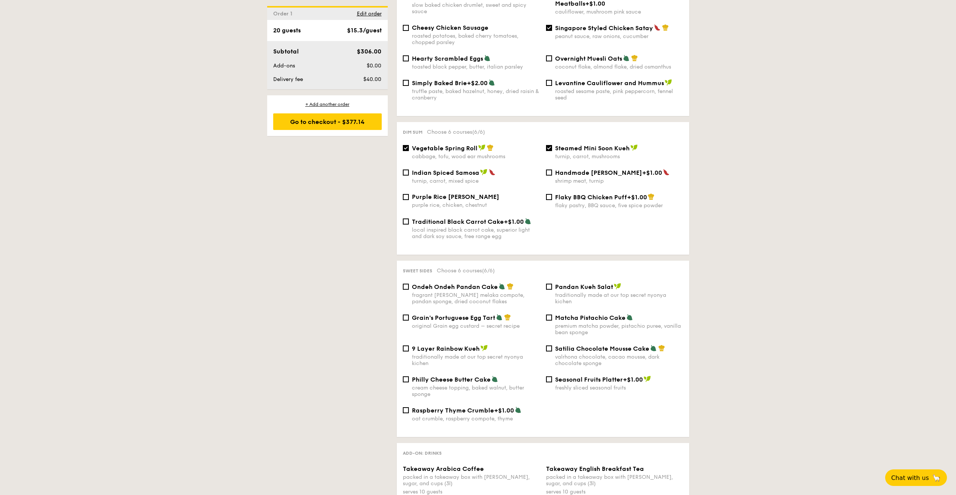
click at [469, 314] on span "Grain's Portuguese Egg Tart" at bounding box center [453, 317] width 83 height 7
click at [409, 315] on input "Grain's Portuguese Egg Tart original Grain egg custard – secret recipe" at bounding box center [406, 318] width 6 height 6
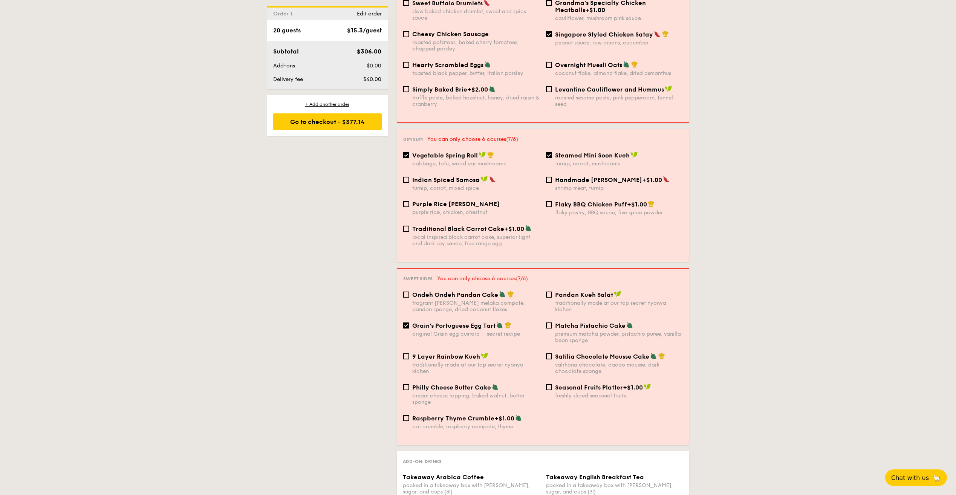
click at [479, 322] on span "Grain's Portuguese Egg Tart" at bounding box center [453, 325] width 83 height 7
click at [409, 323] on input "Grain's Portuguese Egg Tart original Grain egg custard – secret recipe" at bounding box center [406, 326] width 6 height 6
checkbox input "false"
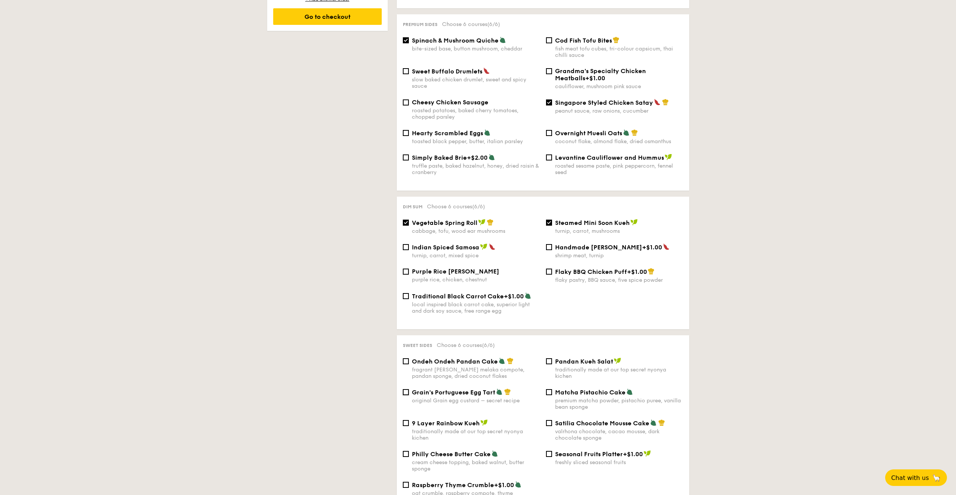
scroll to position [490, 0]
click at [551, 221] on input "Steamed Mini Soon Kueh turnip, carrot, mushrooms" at bounding box center [549, 224] width 6 height 6
checkbox input "false"
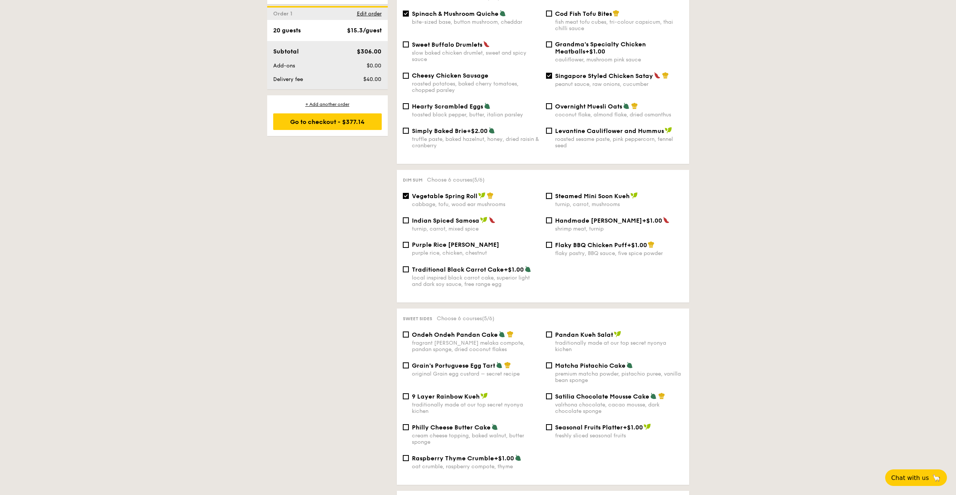
scroll to position [603, 0]
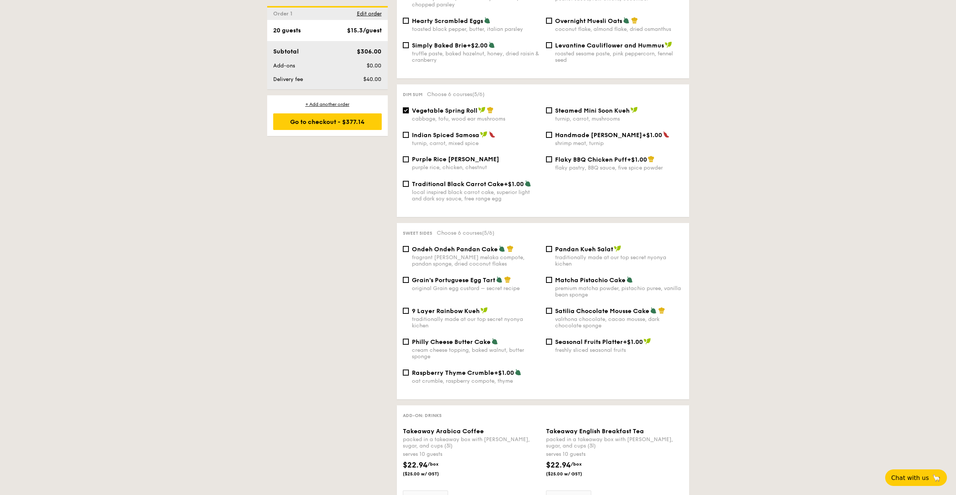
click at [577, 308] on span "Satilia Chocolate Mousse Cake" at bounding box center [602, 311] width 94 height 7
click at [552, 308] on input "Satilia Chocolate Mousse Cake valrhona chocolate, cacao mousse, dark chocolate …" at bounding box center [549, 311] width 6 height 6
checkbox input "true"
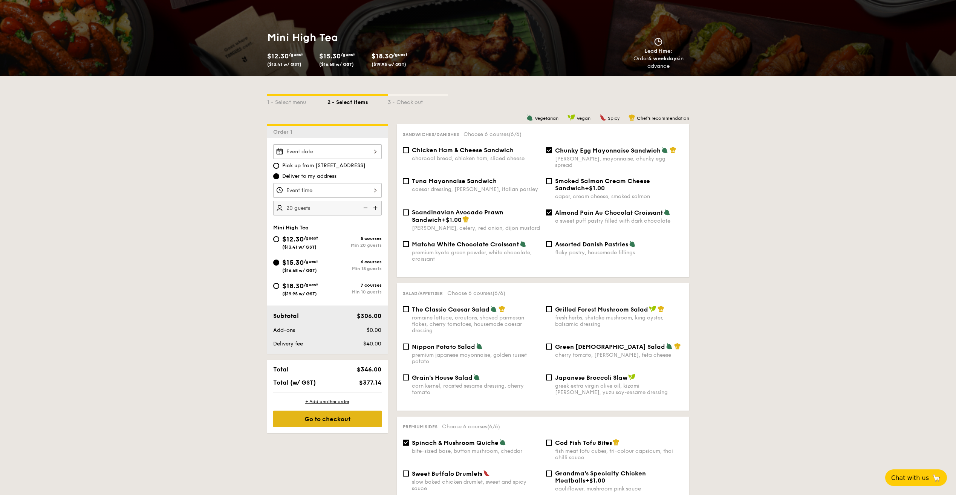
scroll to position [75, 0]
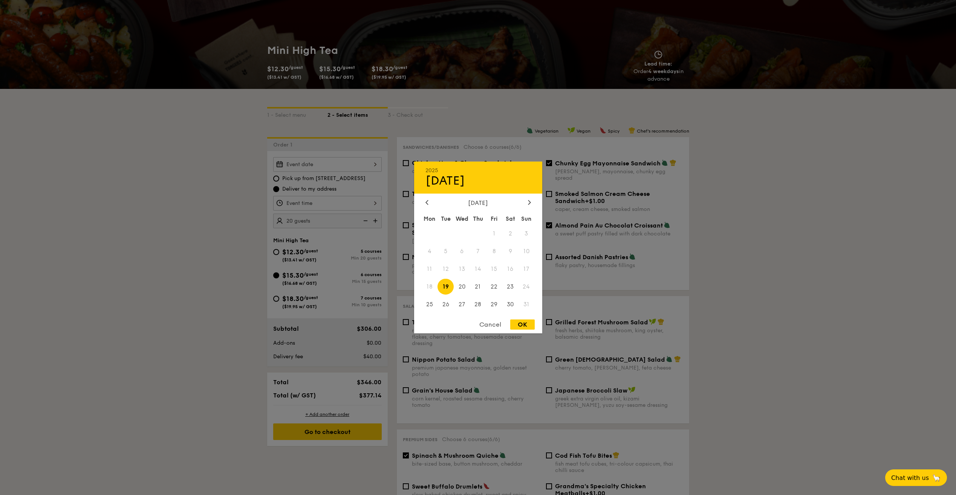
click at [326, 164] on div "2025 Aug [DATE] Tue Wed Thu Fri Sat Sun 1 2 3 4 5 6 7 8 9 10 11 12 13 14 15 16 …" at bounding box center [327, 164] width 109 height 15
click at [478, 285] on span "21" at bounding box center [478, 287] width 16 height 16
click at [522, 322] on div "OK" at bounding box center [522, 325] width 25 height 10
type input "Aug 21, 2025"
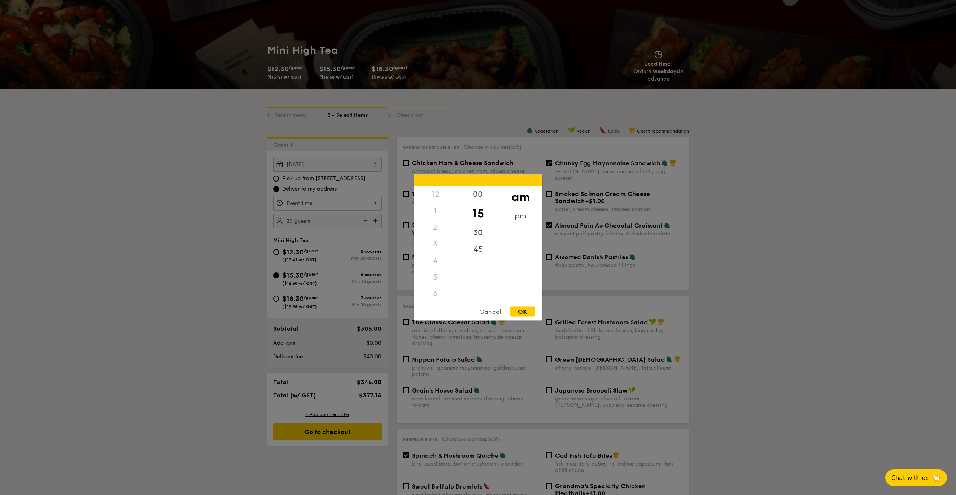
click at [318, 201] on div "12 1 2 3 4 5 6 7 8 9 10 11 00 15 30 45 am pm Cancel OK" at bounding box center [327, 203] width 109 height 15
click at [516, 215] on div "pm" at bounding box center [520, 219] width 43 height 22
click at [437, 246] on div "3" at bounding box center [435, 247] width 43 height 22
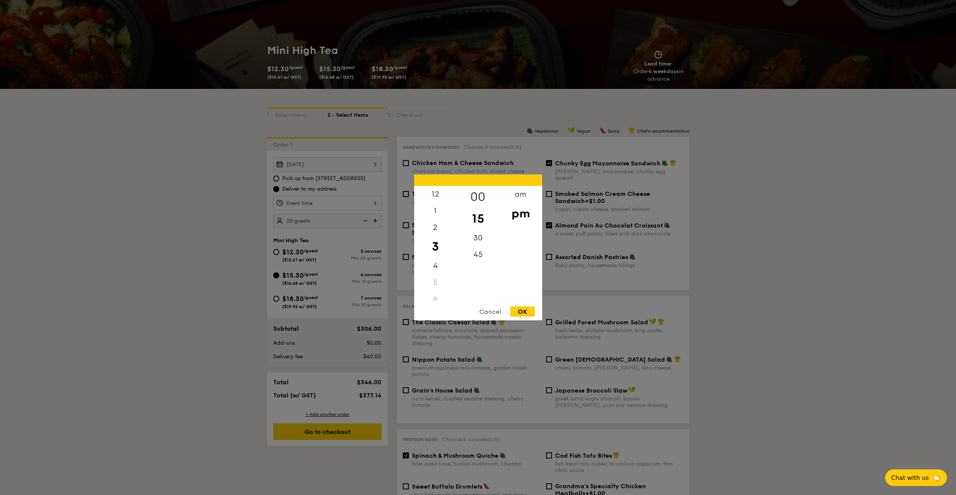
click at [477, 194] on div "00" at bounding box center [478, 197] width 43 height 22
click at [520, 309] on div "OK" at bounding box center [522, 312] width 25 height 10
type input "3:00PM"
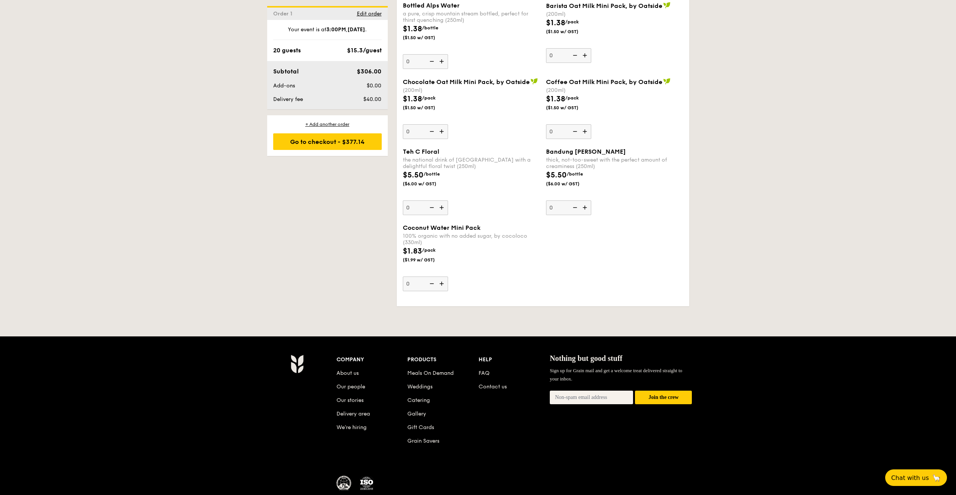
scroll to position [1389, 0]
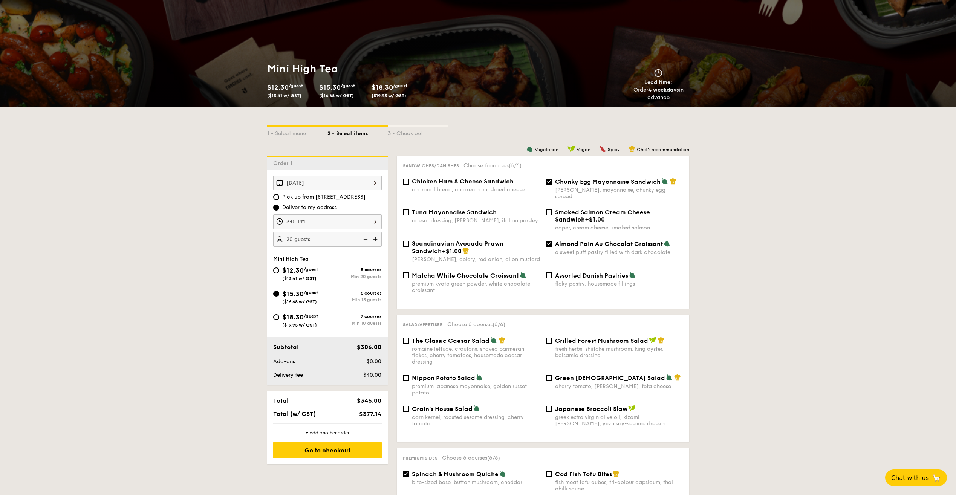
scroll to position [0, 0]
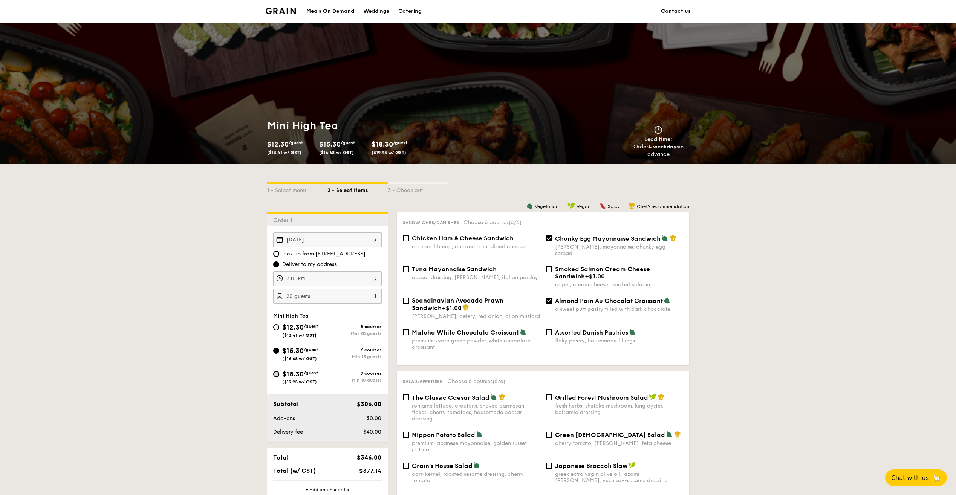
click at [276, 373] on input "$18.30 /guest ($19.95 w/ GST) 7 courses Min 10 guests" at bounding box center [276, 374] width 6 height 6
radio input "true"
checkbox input "false"
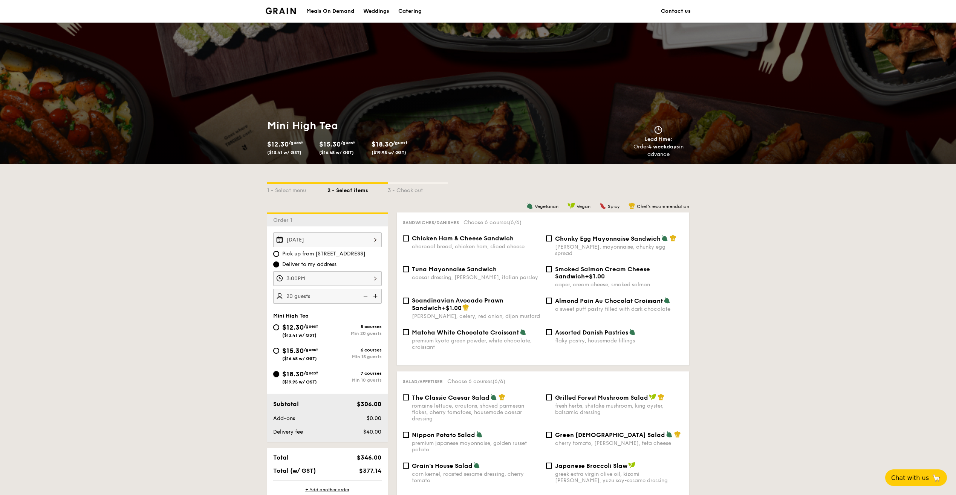
checkbox input "false"
click at [549, 238] on input "Chunky Egg Mayonnaise Sandwich dijon mustard, mayonnaise, chunky egg spread" at bounding box center [549, 239] width 6 height 6
checkbox input "true"
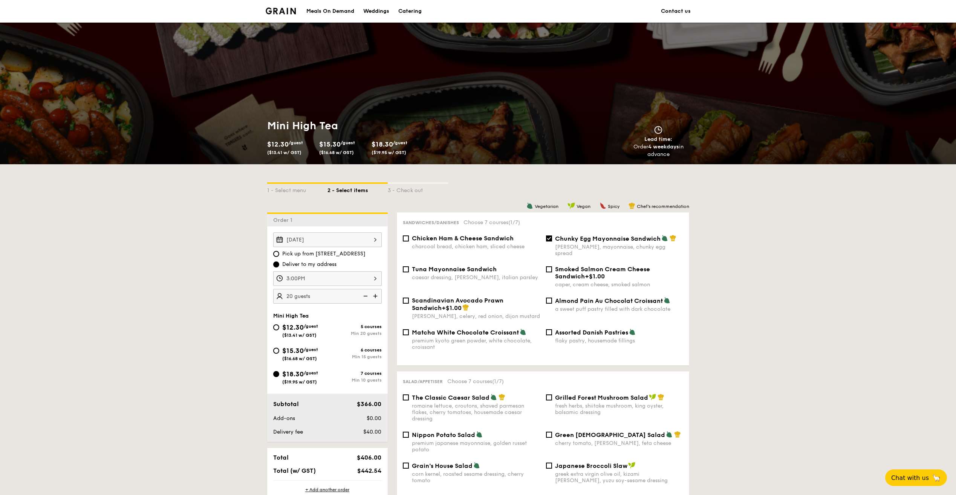
click at [556, 297] on span "Almond Pain Au Chocolat Croissant" at bounding box center [609, 300] width 108 height 7
click at [552, 298] on input "Almond Pain Au Chocolat Croissant a sweet puff pastry filled with dark chocolate" at bounding box center [549, 301] width 6 height 6
checkbox input "true"
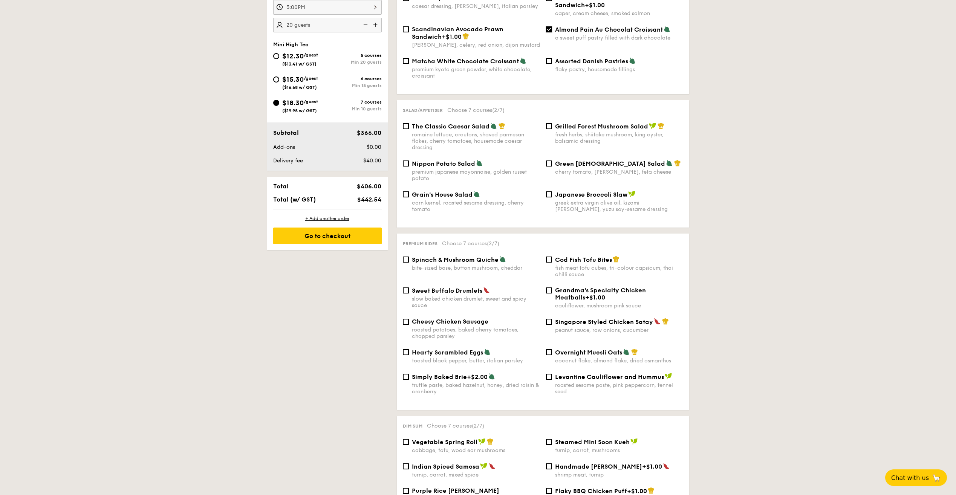
scroll to position [302, 0]
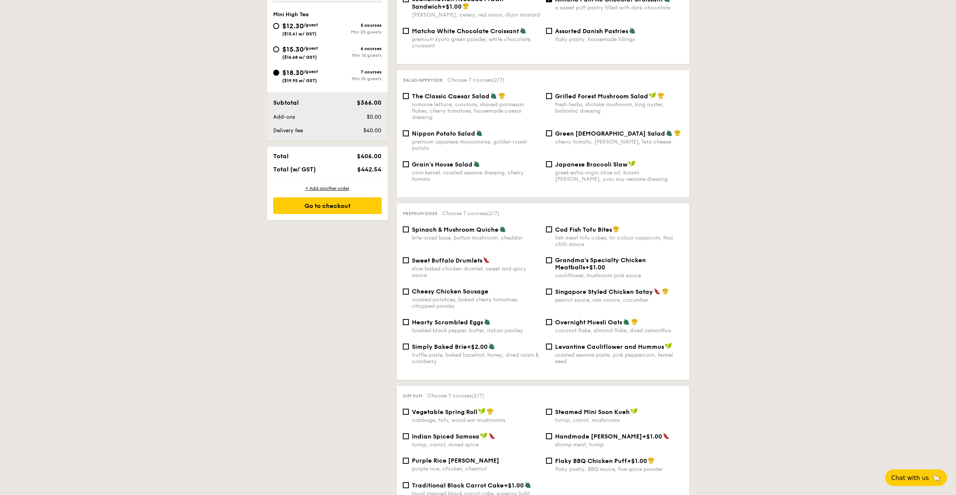
click at [561, 288] on span "Singapore Styled Chicken Satay" at bounding box center [604, 291] width 98 height 7
click at [552, 289] on input "Singapore Styled Chicken Satay peanut sauce, raw onions, cucumber" at bounding box center [549, 292] width 6 height 6
checkbox input "true"
click at [461, 227] on span "Spinach & Mushroom Quiche" at bounding box center [455, 229] width 87 height 7
click at [409, 227] on input "Spinach & Mushroom Quiche bite-sized base, button mushroom, cheddar" at bounding box center [406, 230] width 6 height 6
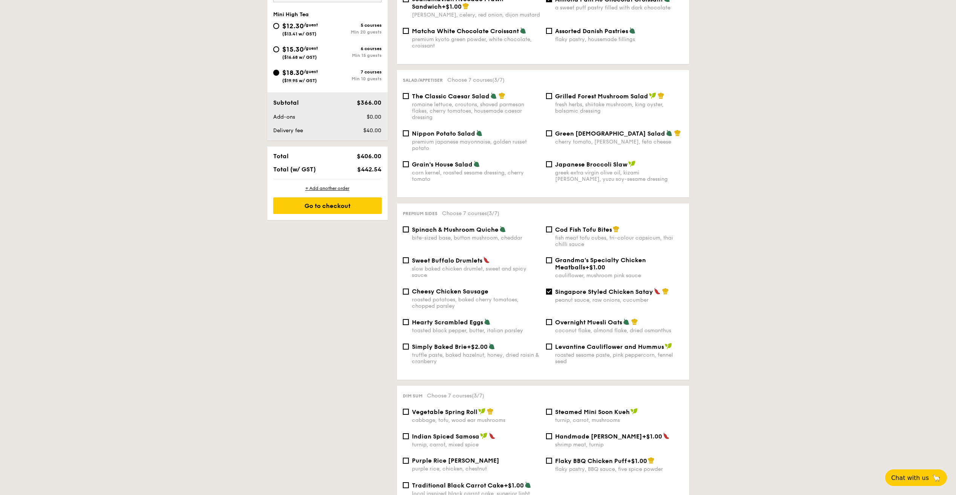
checkbox input "true"
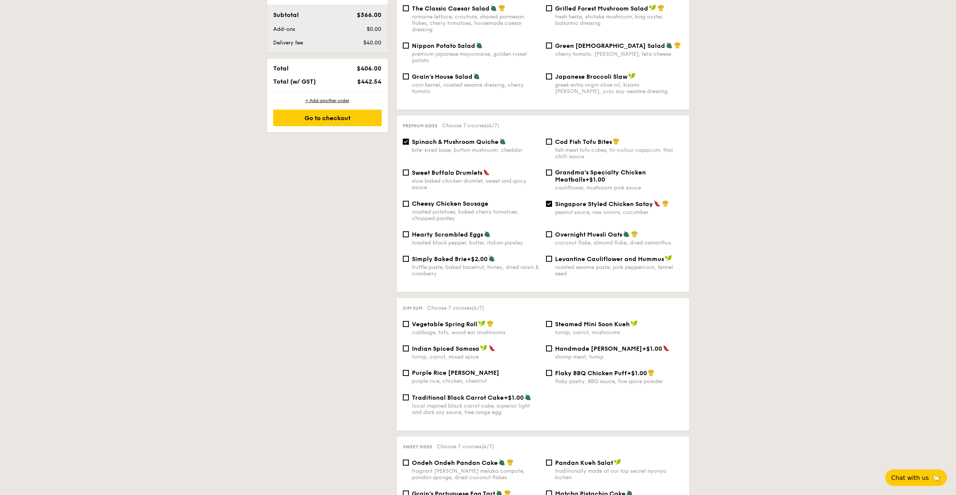
scroll to position [415, 0]
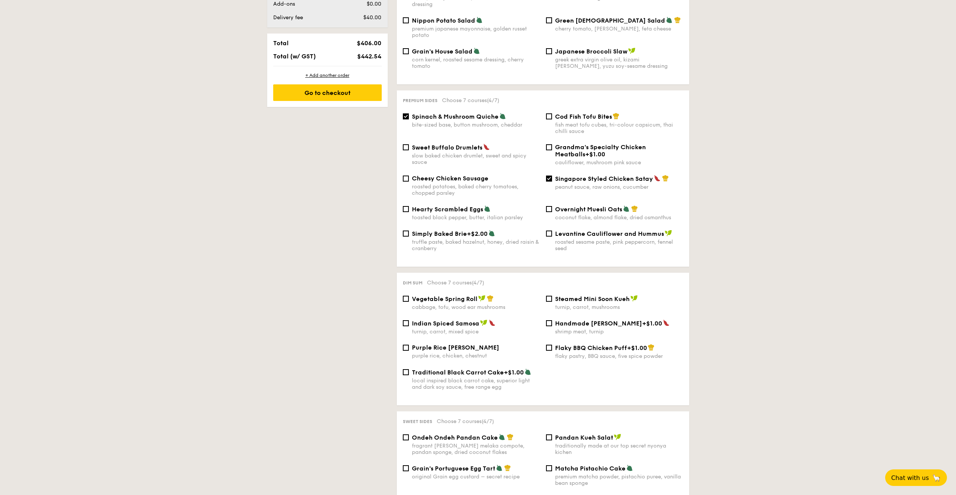
click at [447, 296] on span "Vegetable Spring Roll" at bounding box center [445, 299] width 66 height 7
click at [409, 296] on input "Vegetable Spring Roll cabbage, tofu, wood ear mushrooms" at bounding box center [406, 299] width 6 height 6
checkbox input "true"
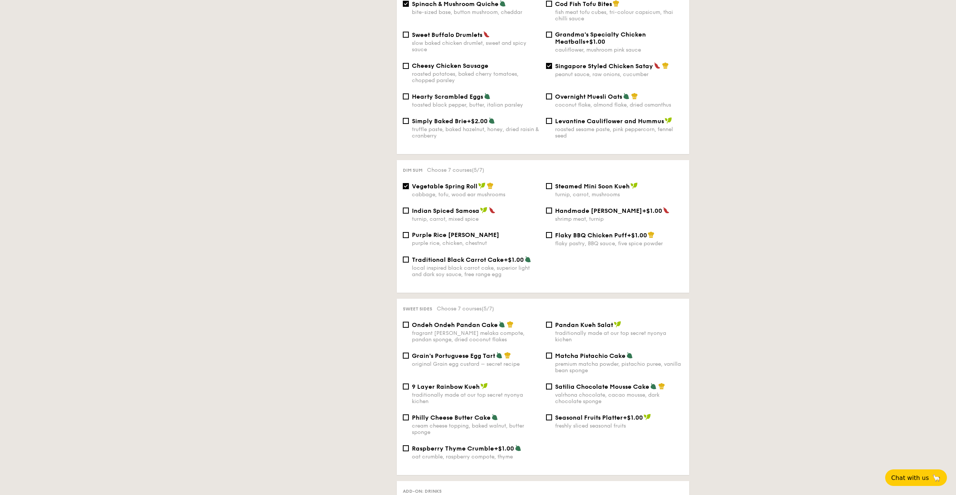
scroll to position [528, 0]
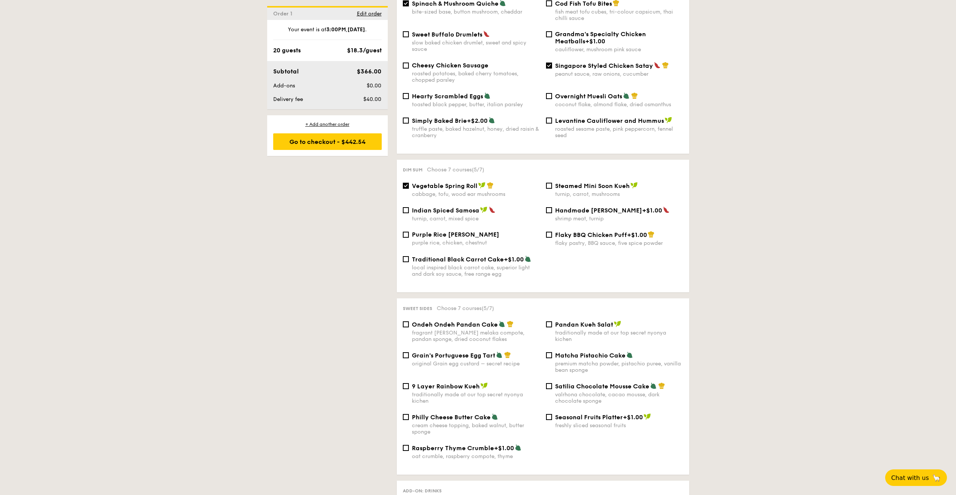
click at [582, 383] on span "Satilia Chocolate Mousse Cake" at bounding box center [602, 386] width 94 height 7
click at [552, 383] on input "Satilia Chocolate Mousse Cake valrhona chocolate, cacao mousse, dark chocolate …" at bounding box center [549, 386] width 6 height 6
checkbox input "true"
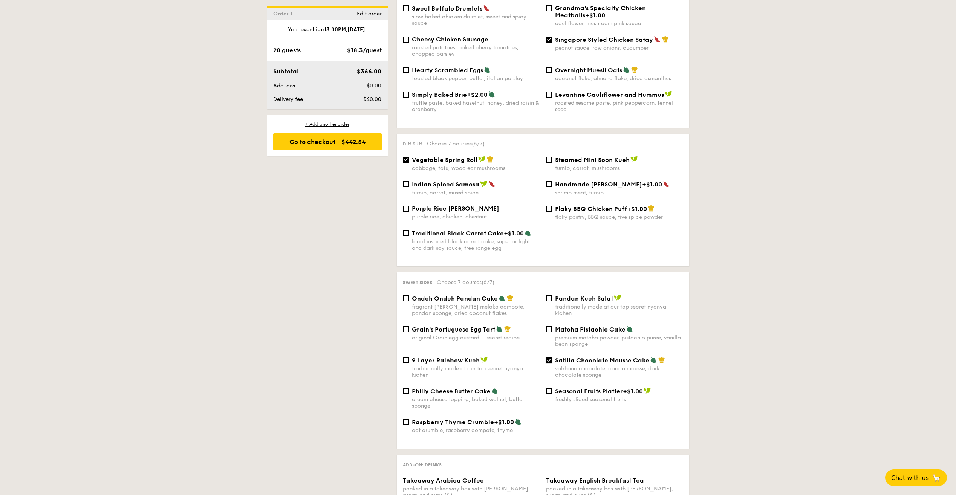
scroll to position [603, 0]
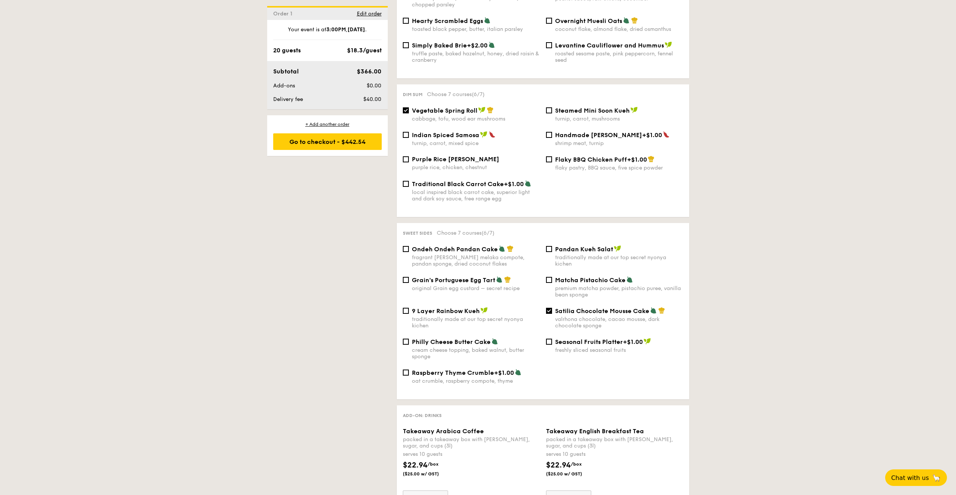
click at [462, 246] on span "Ondeh Ondeh Pandan Cake" at bounding box center [455, 249] width 86 height 7
click at [409, 246] on input "Ondeh Ondeh Pandan Cake fragrant gula melaka compote, pandan sponge, dried coco…" at bounding box center [406, 249] width 6 height 6
checkbox input "true"
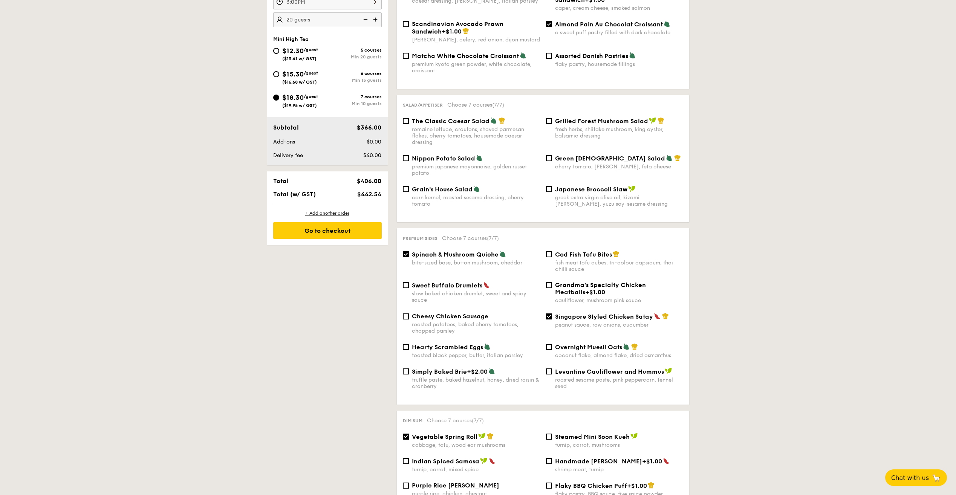
scroll to position [264, 0]
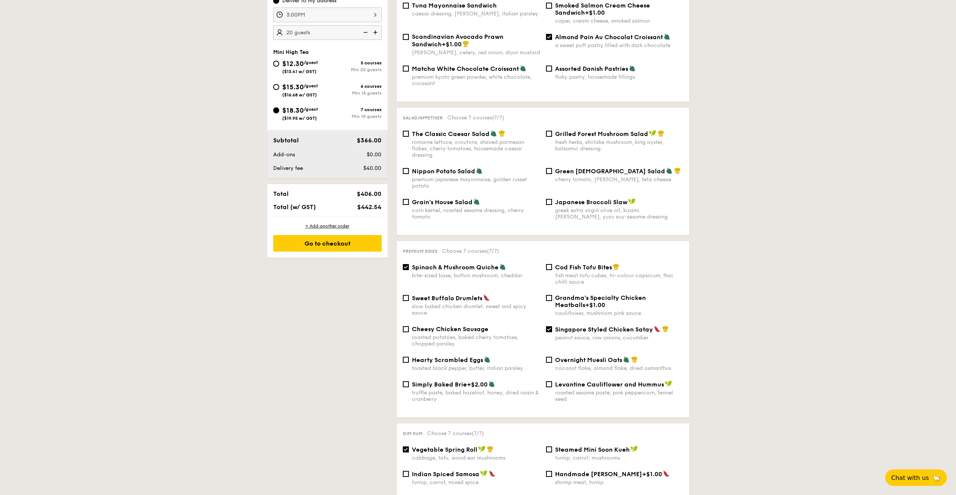
drag, startPoint x: 278, startPoint y: 420, endPoint x: 281, endPoint y: 392, distance: 28.1
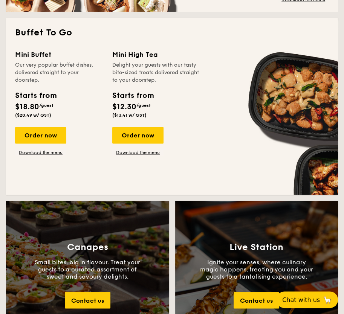
scroll to position [716, 0]
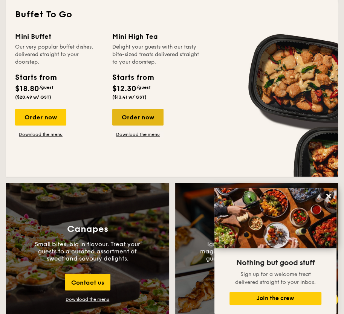
click at [149, 122] on div "Order now" at bounding box center [137, 117] width 51 height 17
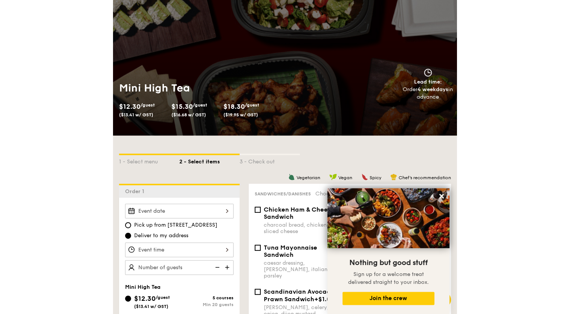
scroll to position [113, 0]
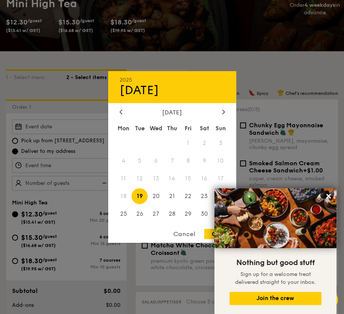
click at [99, 128] on div "2025 Aug [DATE] Tue Wed Thu Fri Sat Sun 1 2 3 4 5 6 7 8 9 10 11 12 13 14 15 16 …" at bounding box center [66, 126] width 109 height 15
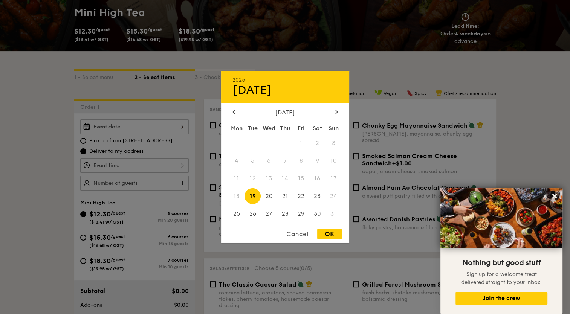
click at [296, 233] on div "Cancel" at bounding box center [297, 234] width 37 height 10
